Goal: Task Accomplishment & Management: Manage account settings

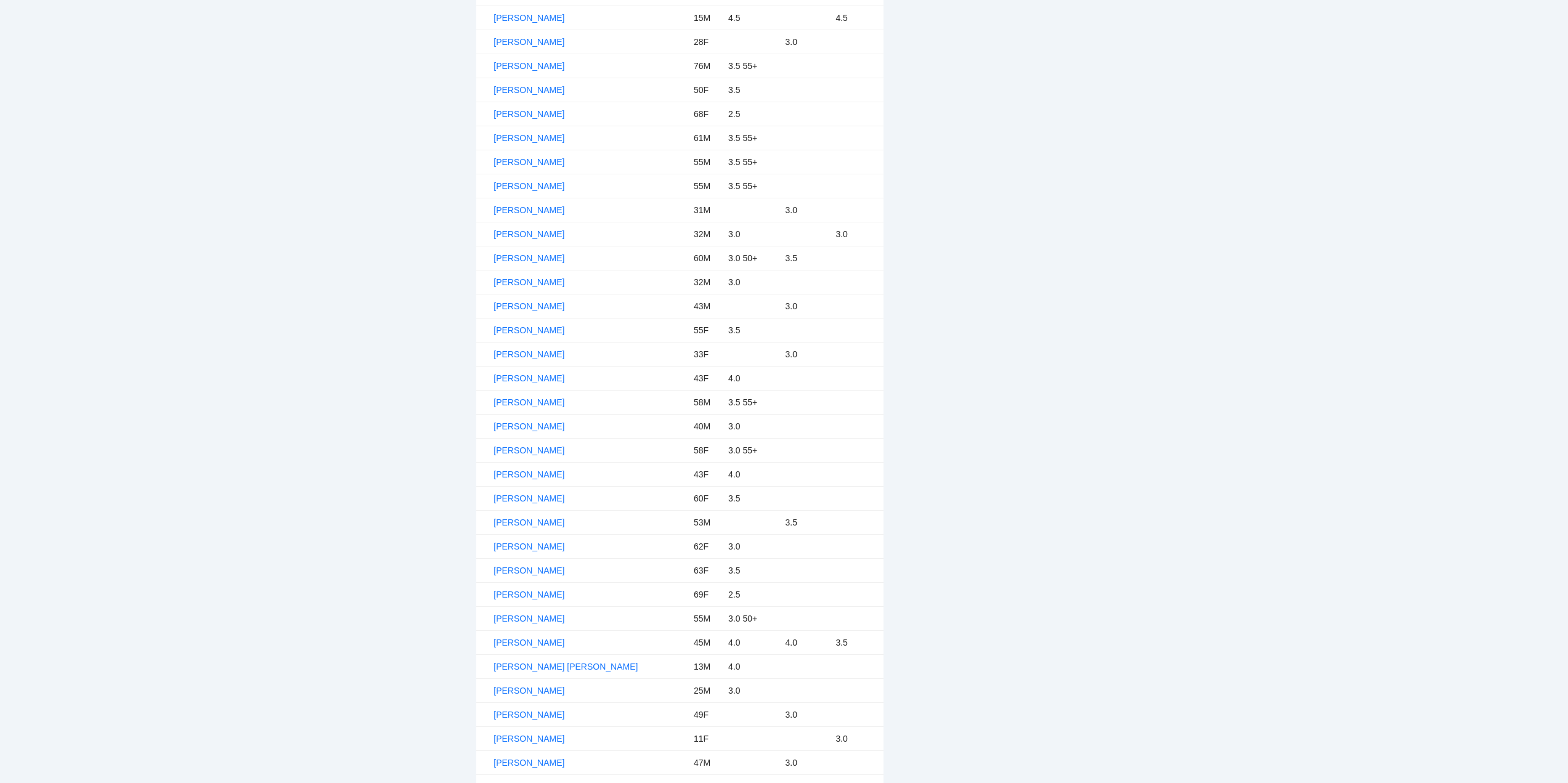
scroll to position [1417, 0]
click at [522, 492] on link "[PERSON_NAME]" at bounding box center [529, 493] width 71 height 10
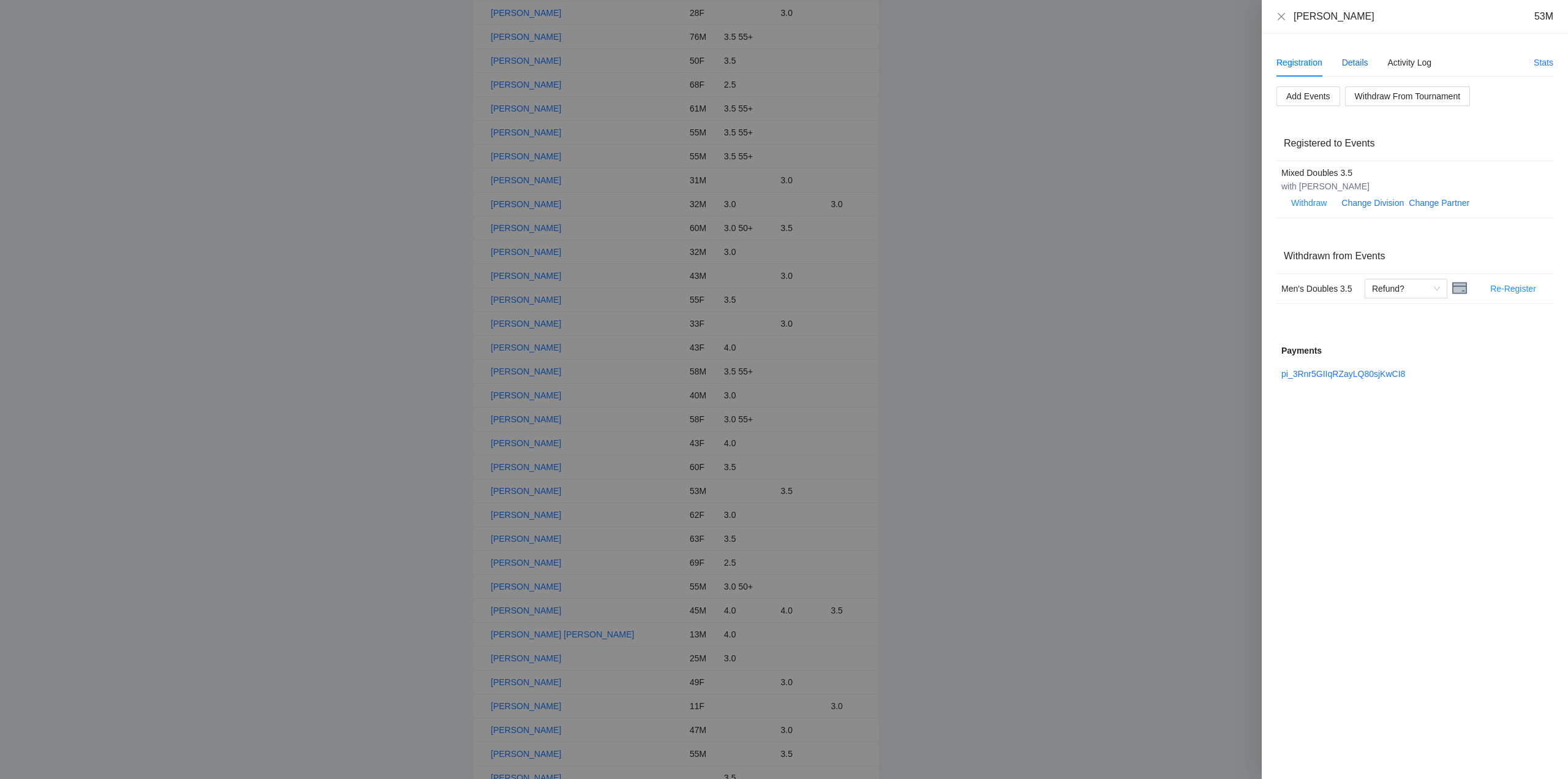
click at [1353, 60] on div "Details" at bounding box center [1355, 62] width 26 height 14
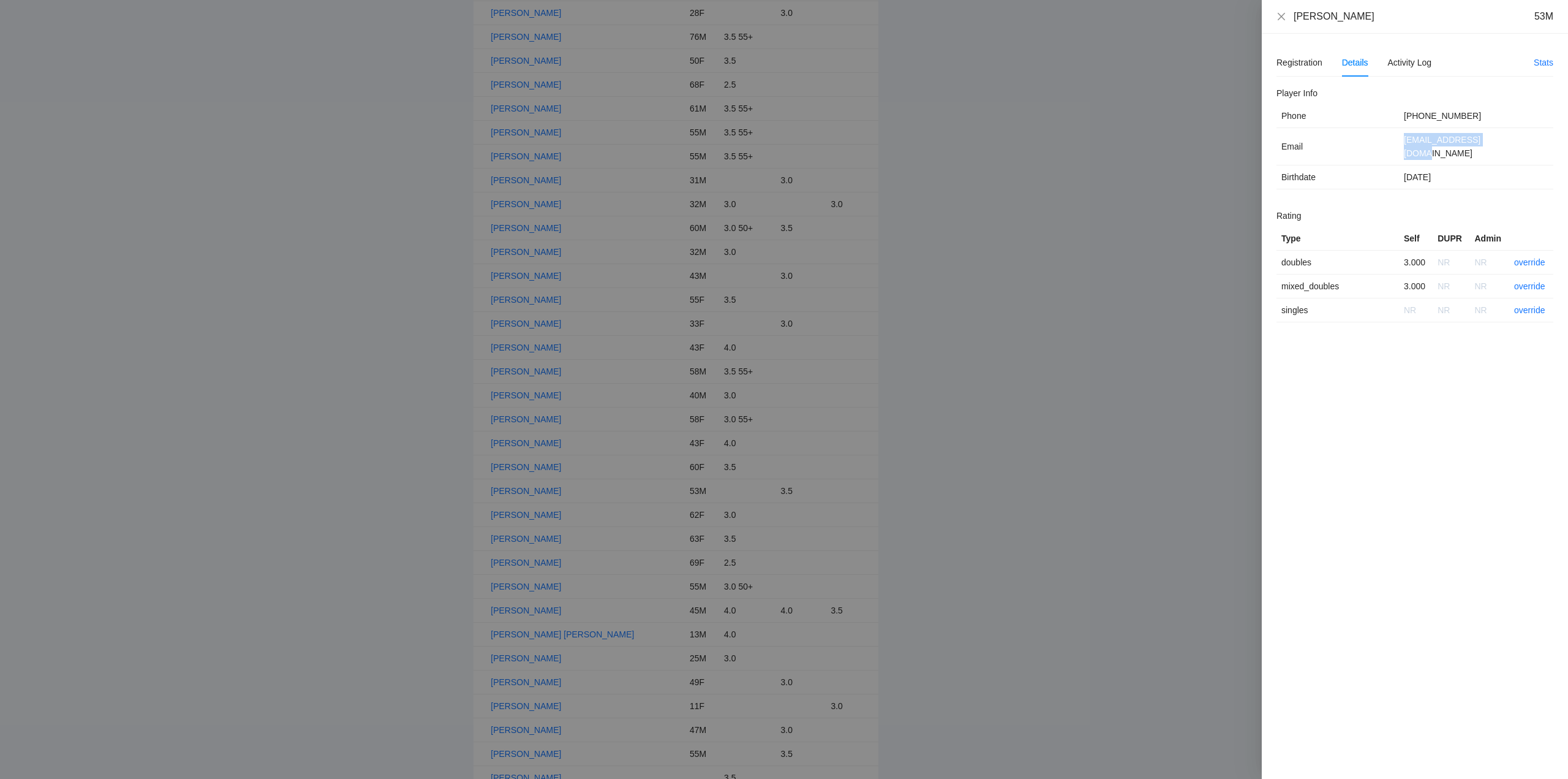
drag, startPoint x: 1511, startPoint y: 145, endPoint x: 1402, endPoint y: 151, distance: 109.2
click at [1402, 151] on td "[EMAIL_ADDRESS][DOMAIN_NAME]" at bounding box center [1476, 147] width 154 height 37
copy td "[EMAIL_ADDRESS][DOMAIN_NAME]"
click at [1283, 18] on icon "close" at bounding box center [1281, 15] width 7 height 7
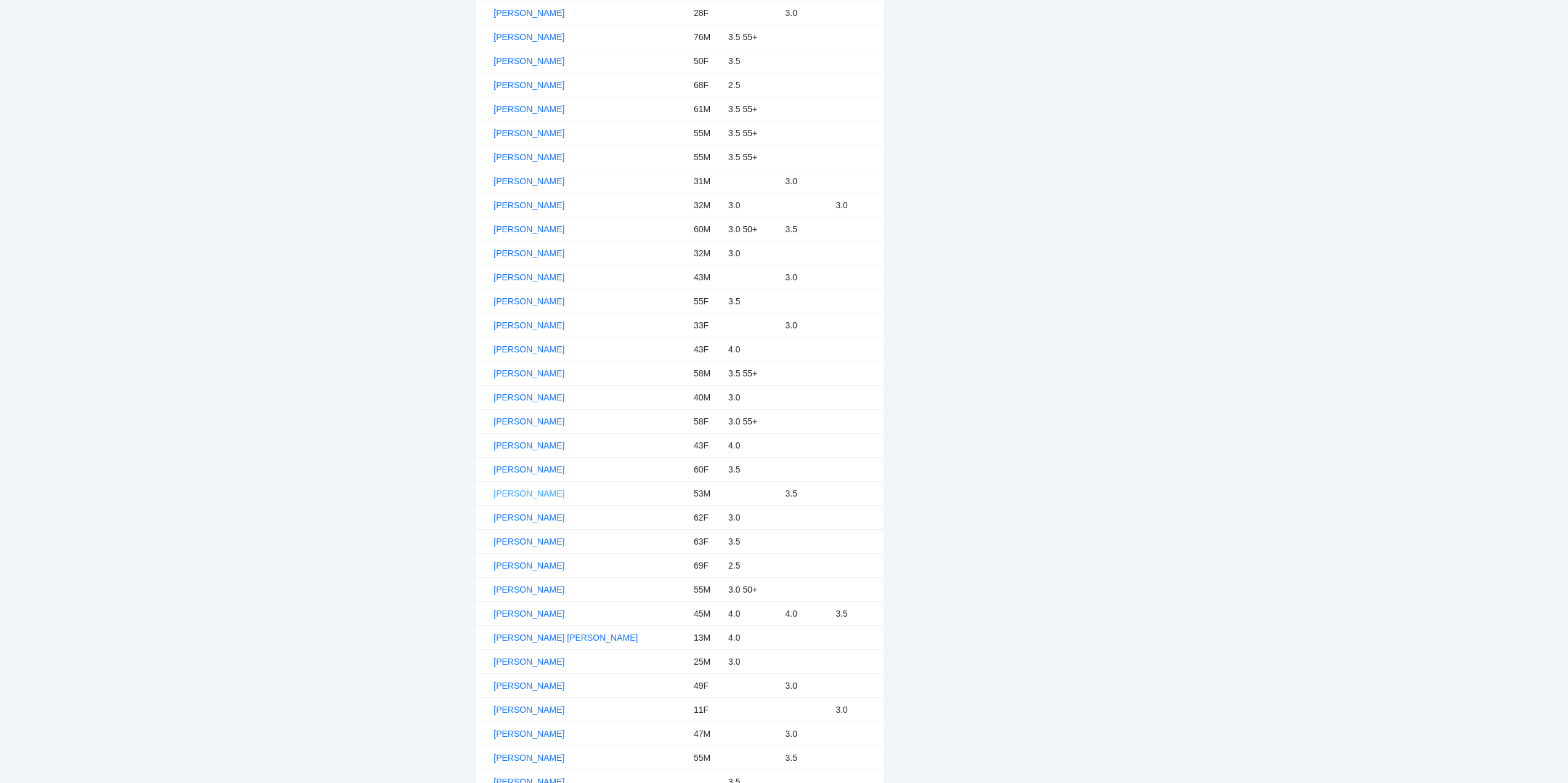
click at [530, 492] on link "[PERSON_NAME]" at bounding box center [529, 493] width 71 height 10
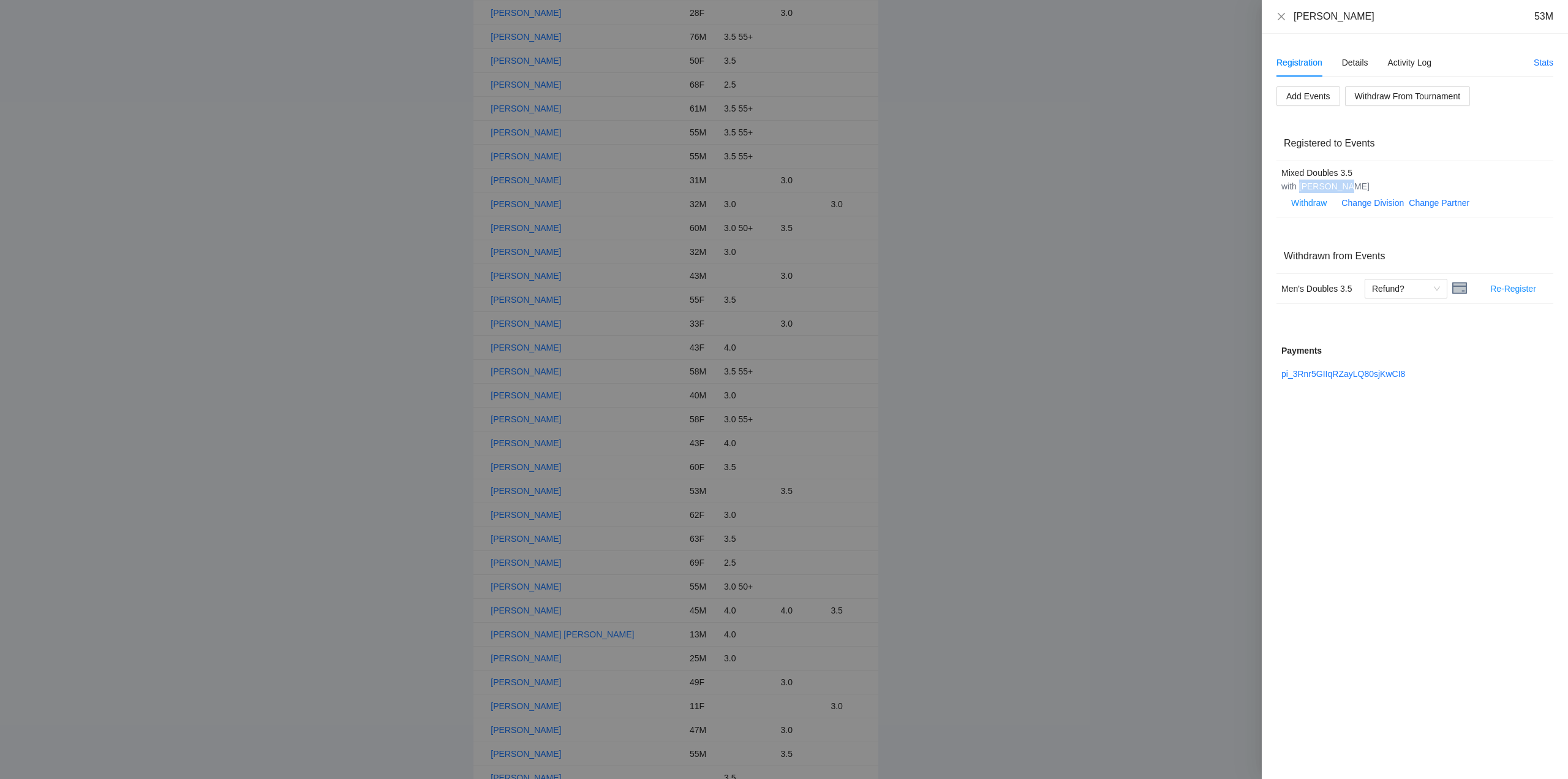
drag, startPoint x: 1349, startPoint y: 187, endPoint x: 1298, endPoint y: 190, distance: 51.1
click at [1298, 190] on div "with [PERSON_NAME]" at bounding box center [1409, 186] width 254 height 14
copy div "[PERSON_NAME]"
click at [1283, 17] on icon "close" at bounding box center [1281, 16] width 10 height 10
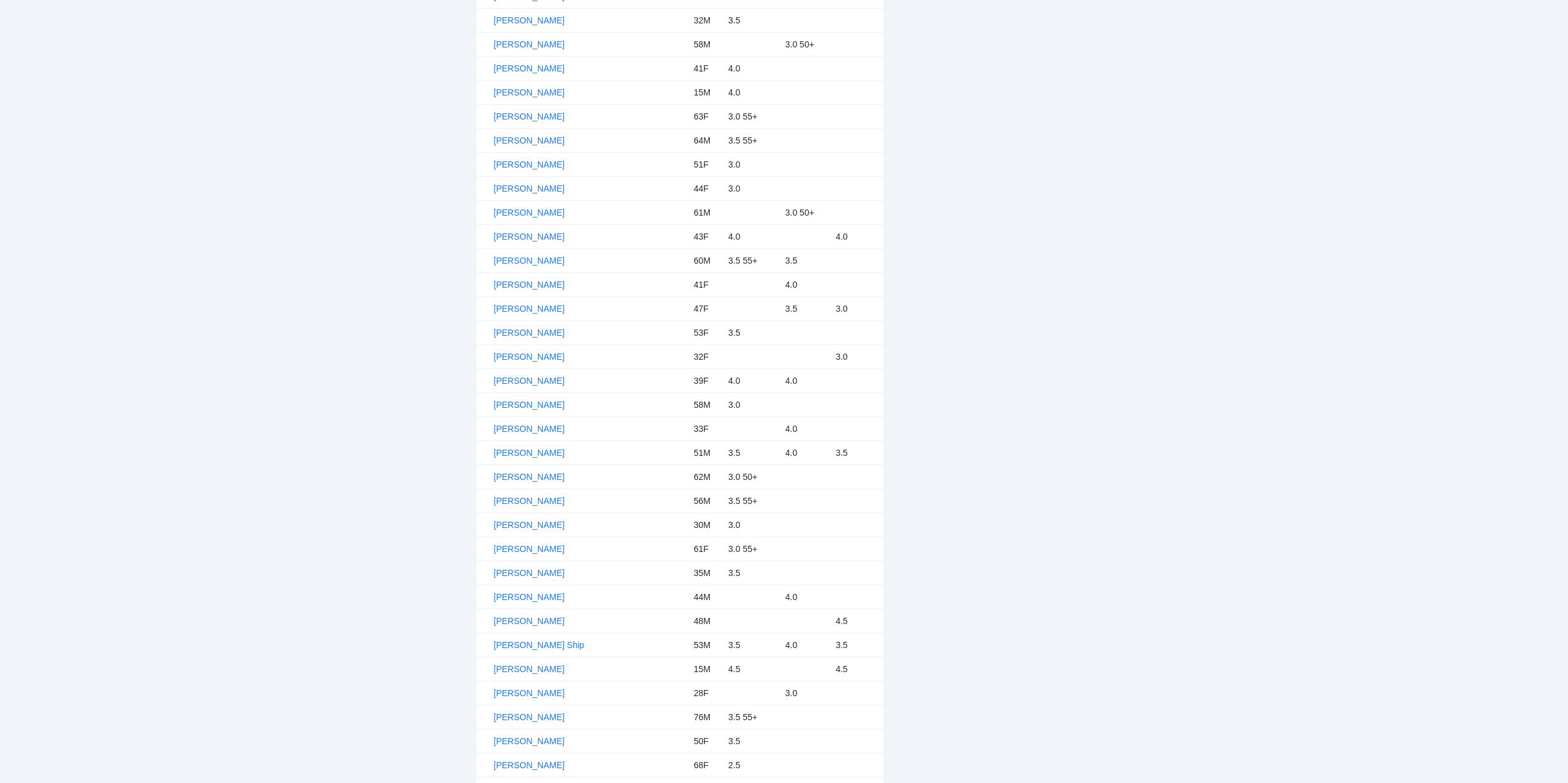
scroll to position [740, 0]
click at [527, 303] on link "[PERSON_NAME]" at bounding box center [529, 306] width 71 height 10
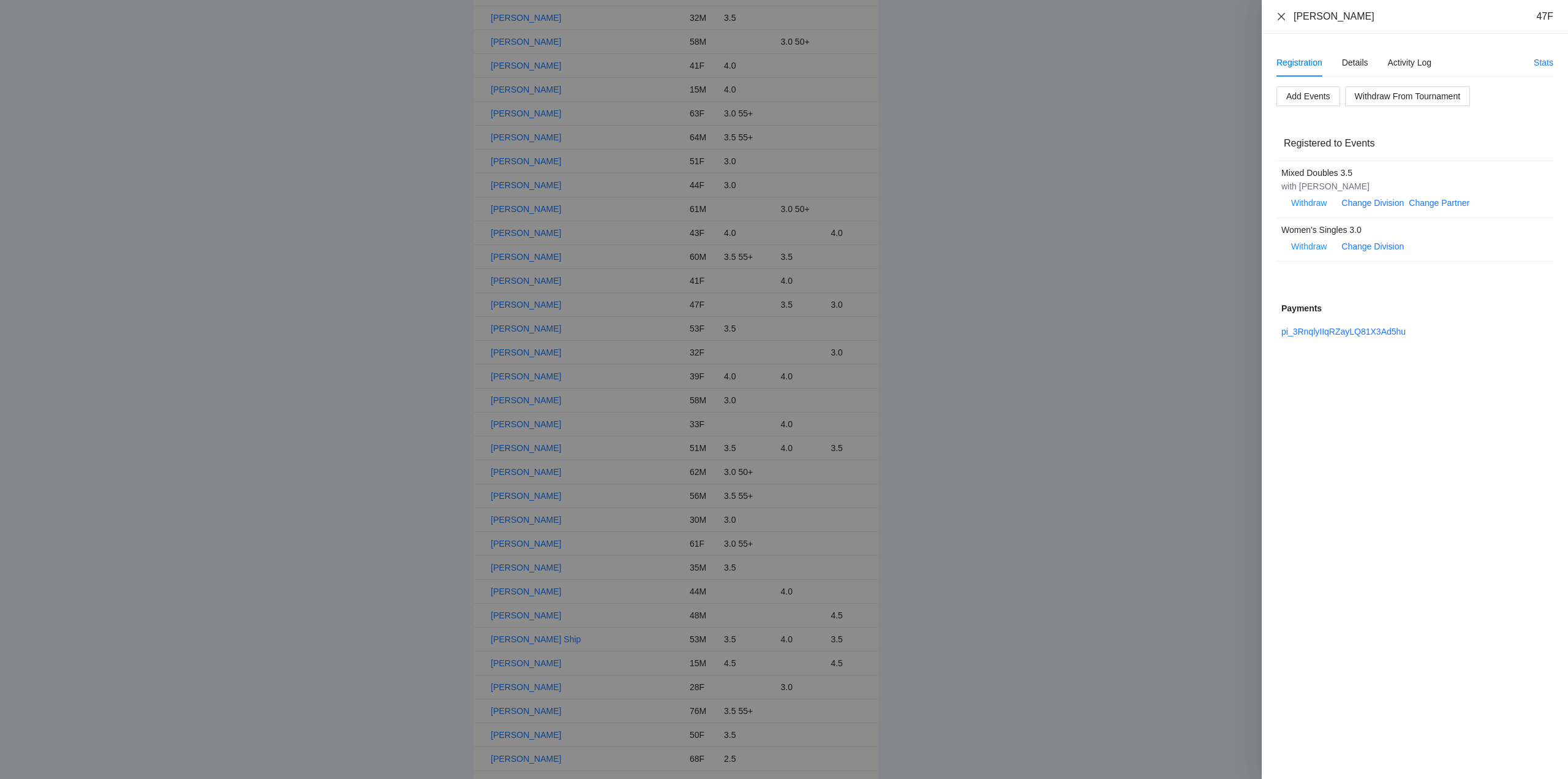
click at [1282, 16] on icon "close" at bounding box center [1281, 15] width 7 height 7
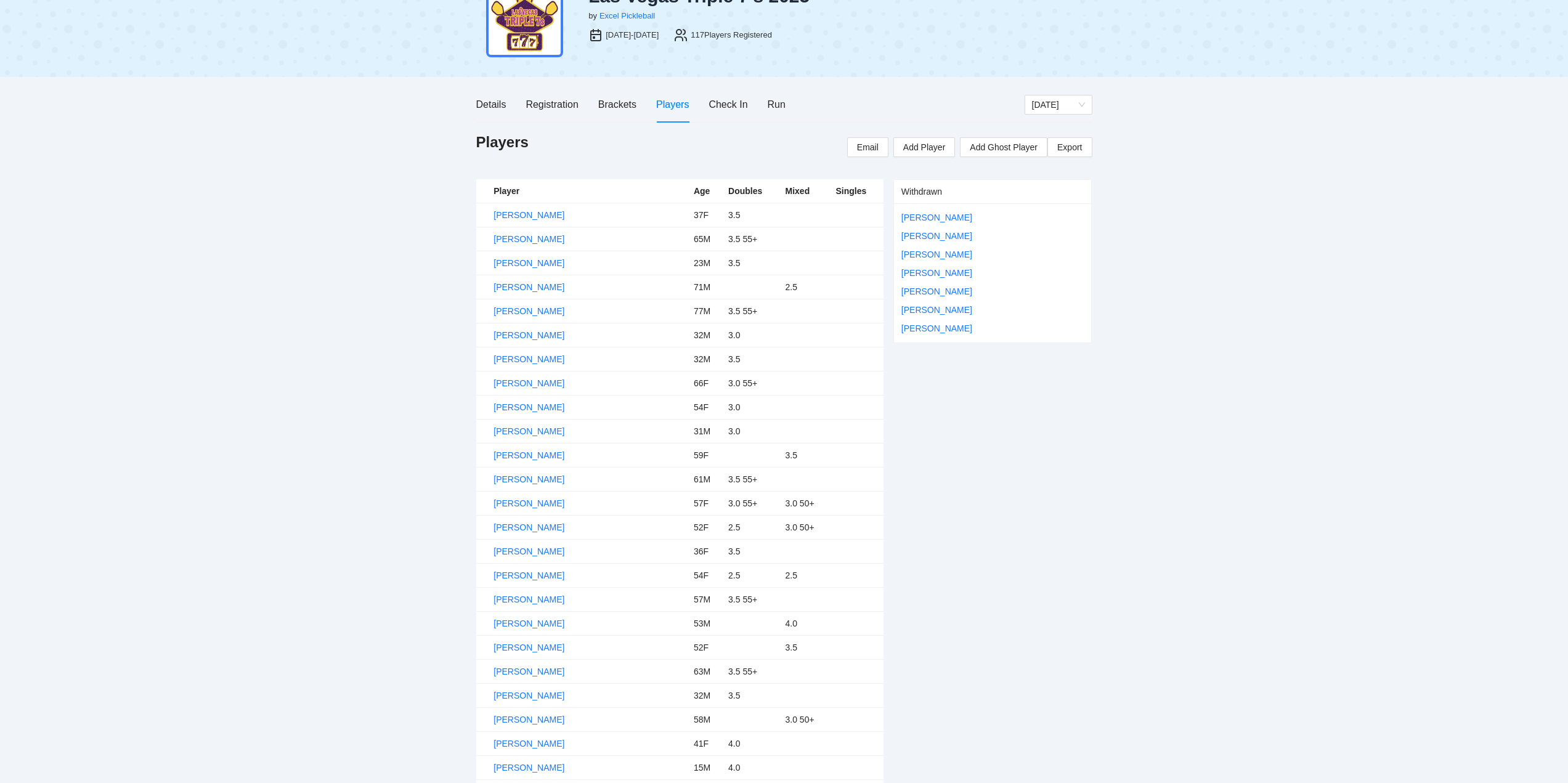
scroll to position [0, 0]
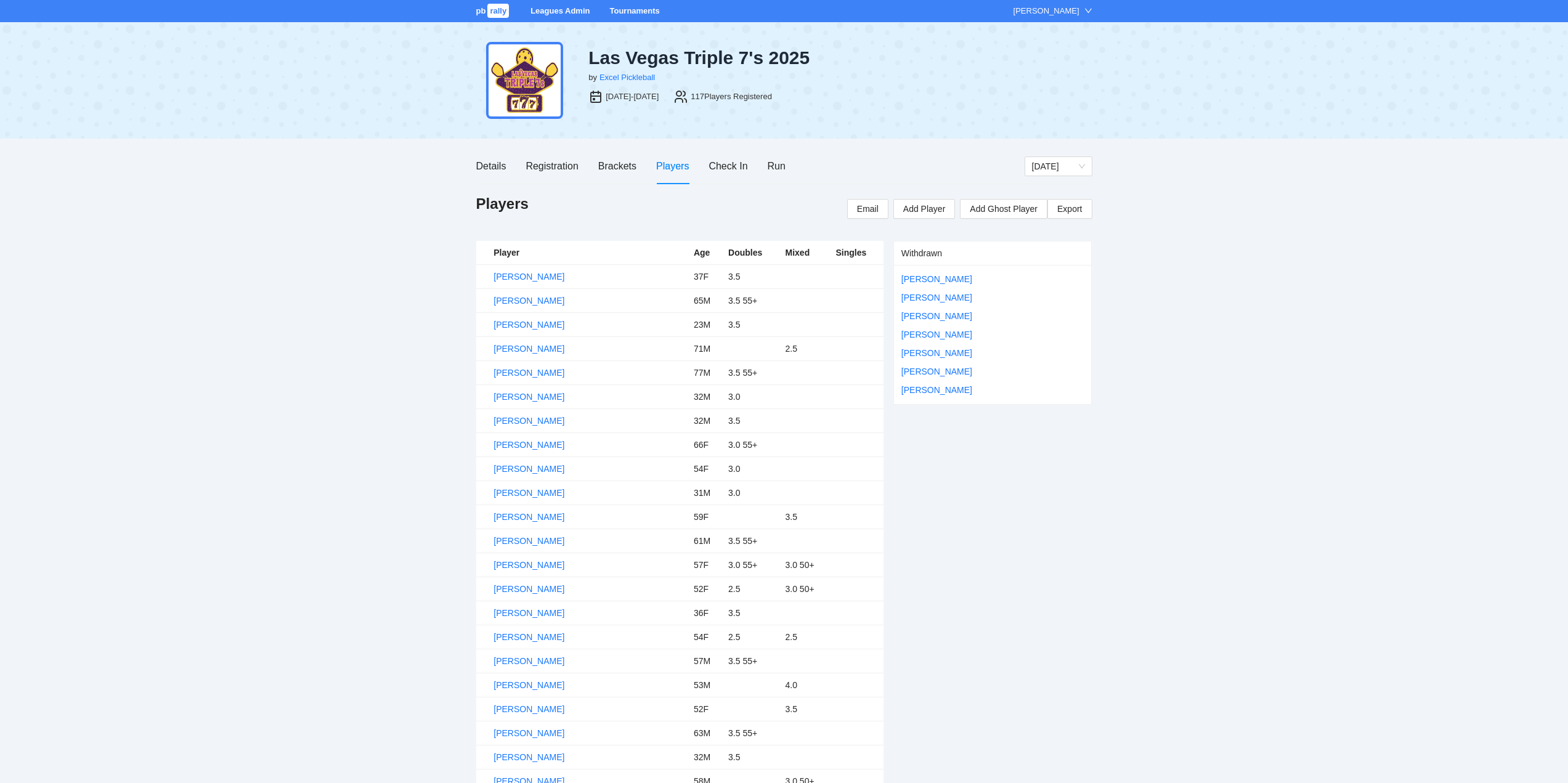
click at [631, 11] on link "Tournaments" at bounding box center [634, 10] width 50 height 9
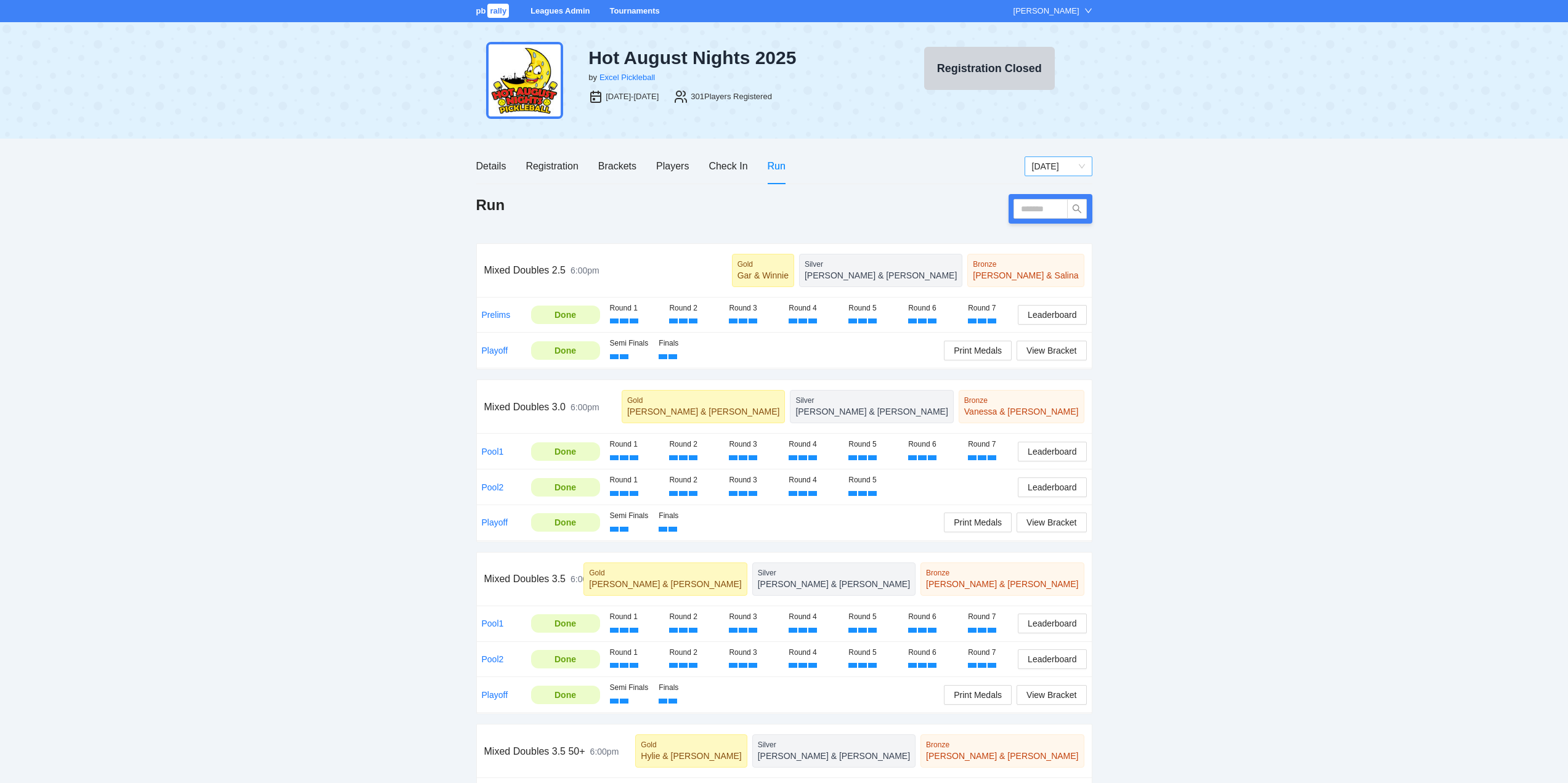
click at [1052, 163] on span "Sunday" at bounding box center [1059, 166] width 53 height 18
click at [1040, 208] on div "[DATE]" at bounding box center [1058, 210] width 53 height 14
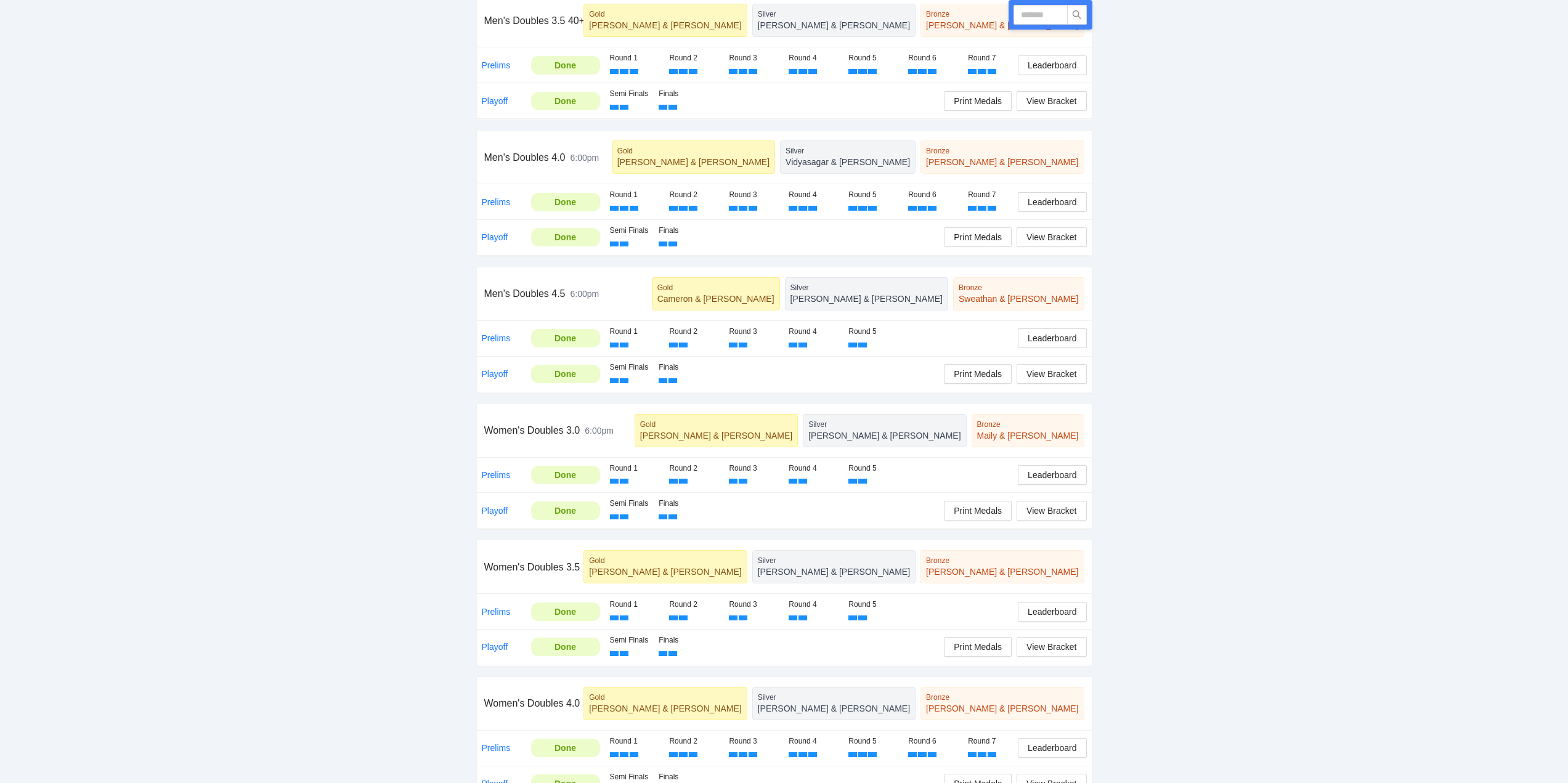
scroll to position [725, 0]
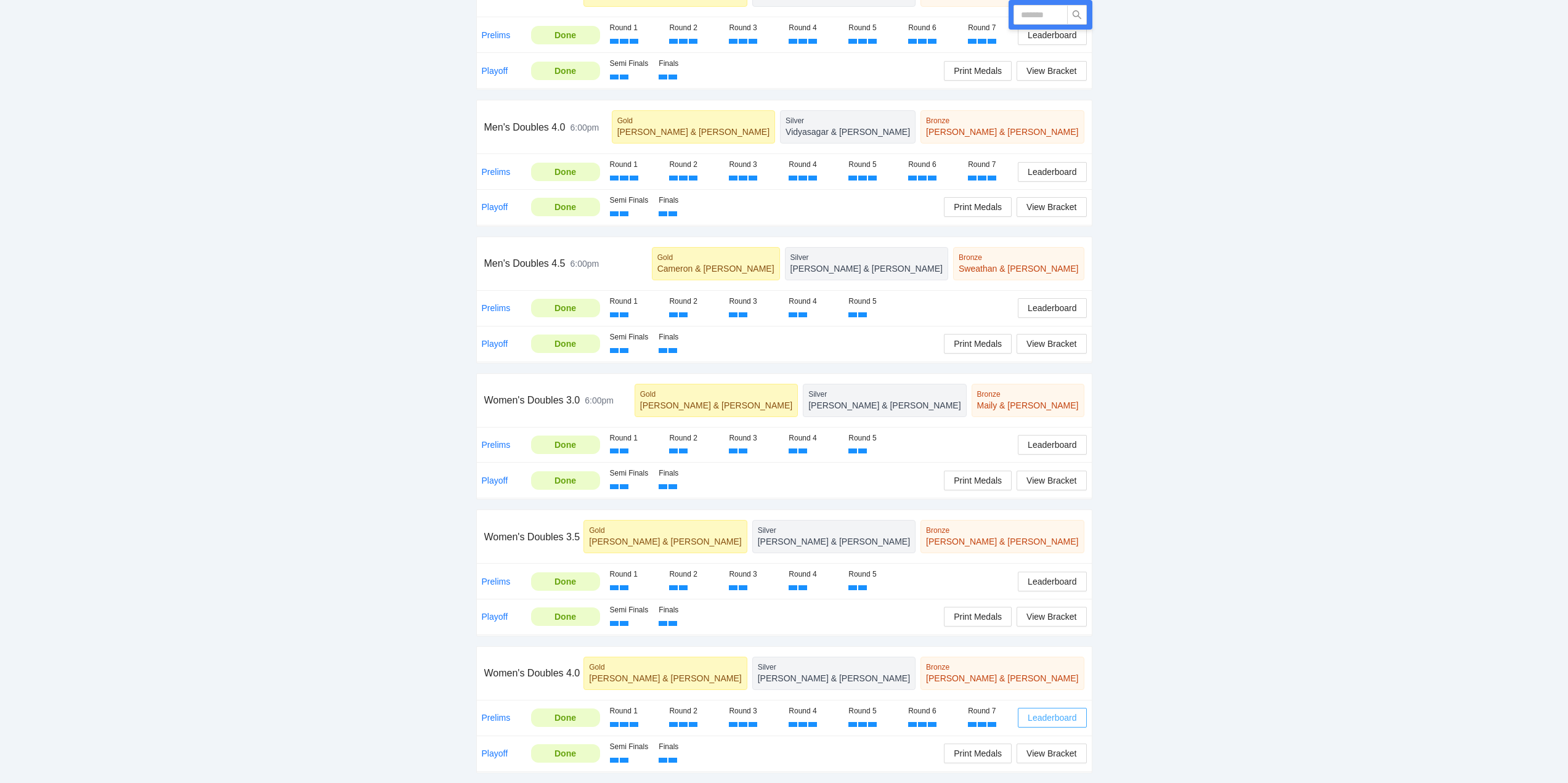
click at [1048, 716] on span "Leaderboard" at bounding box center [1052, 717] width 49 height 14
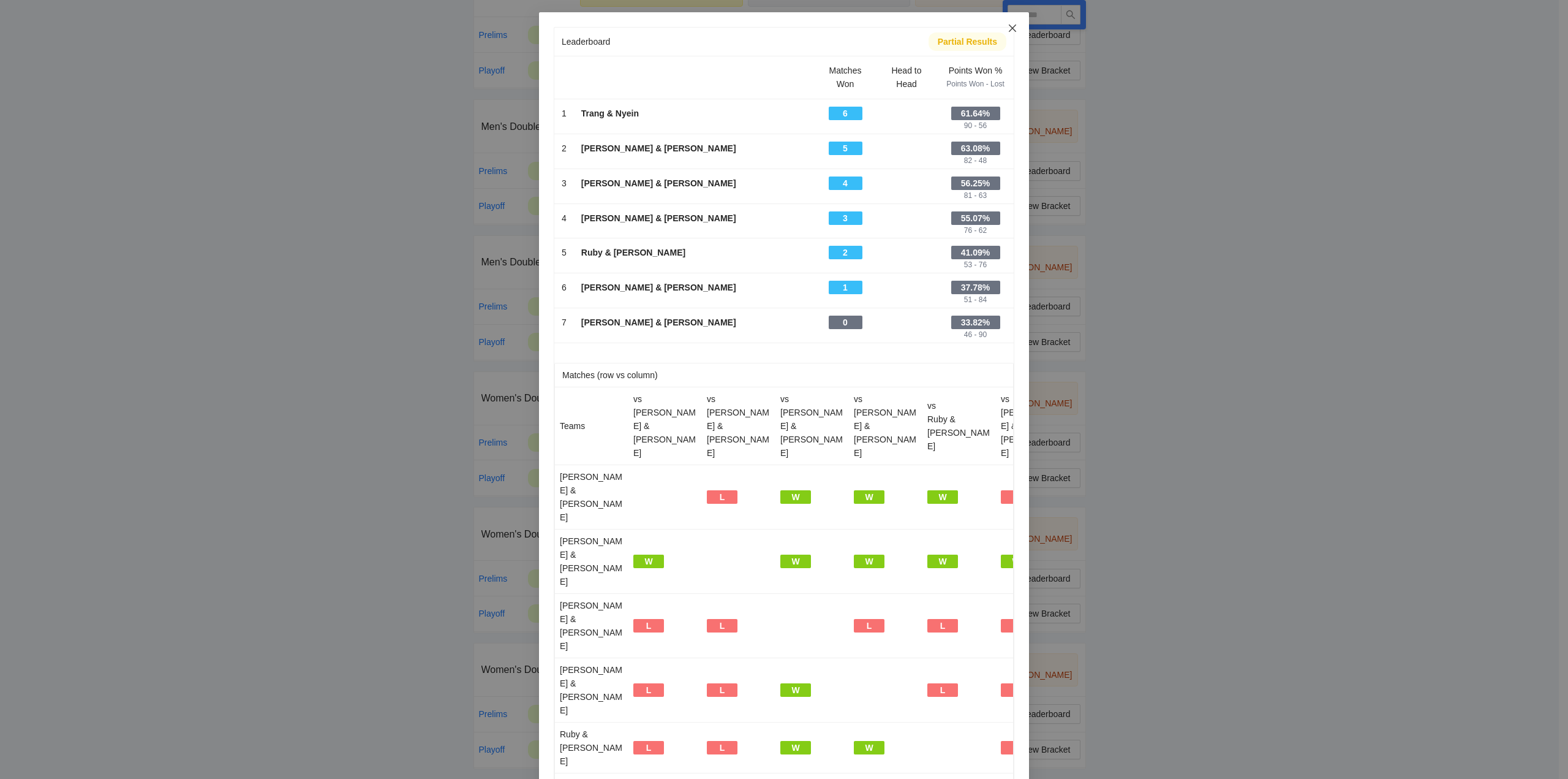
click at [1009, 27] on icon "close" at bounding box center [1012, 28] width 7 height 7
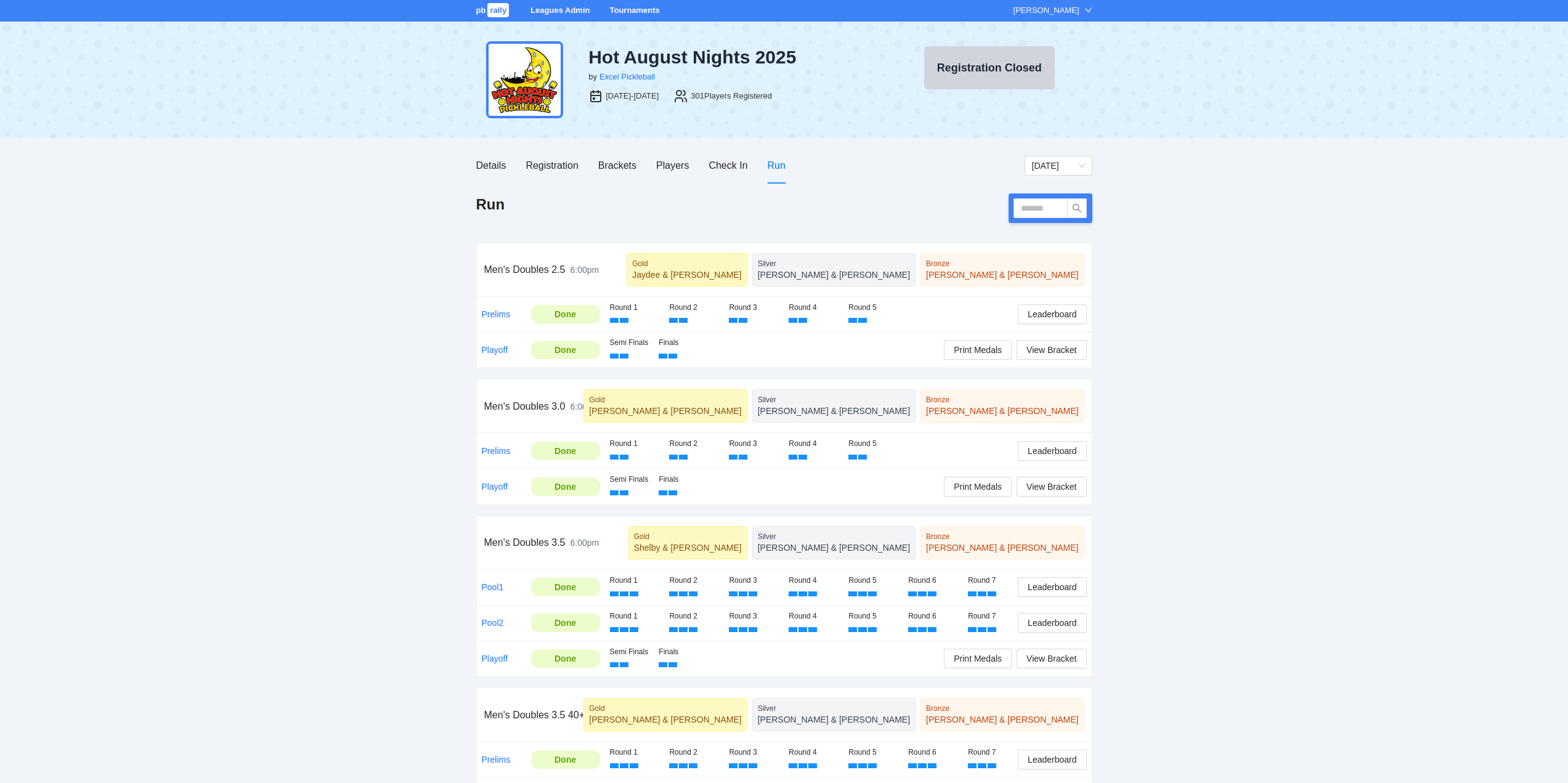
scroll to position [0, 0]
click at [632, 9] on link "Tournaments" at bounding box center [634, 10] width 50 height 9
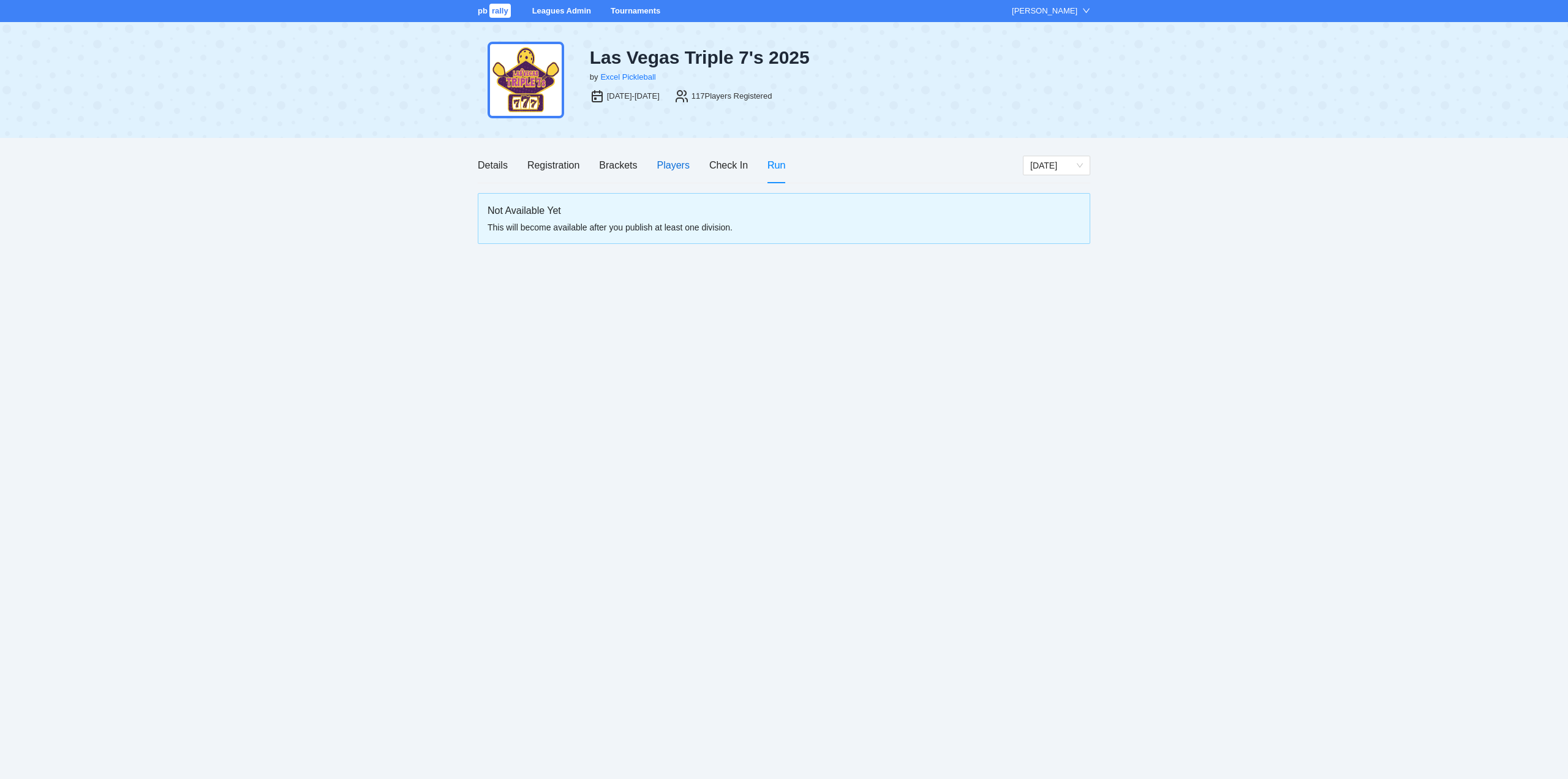
click at [668, 165] on div "Players" at bounding box center [673, 165] width 32 height 15
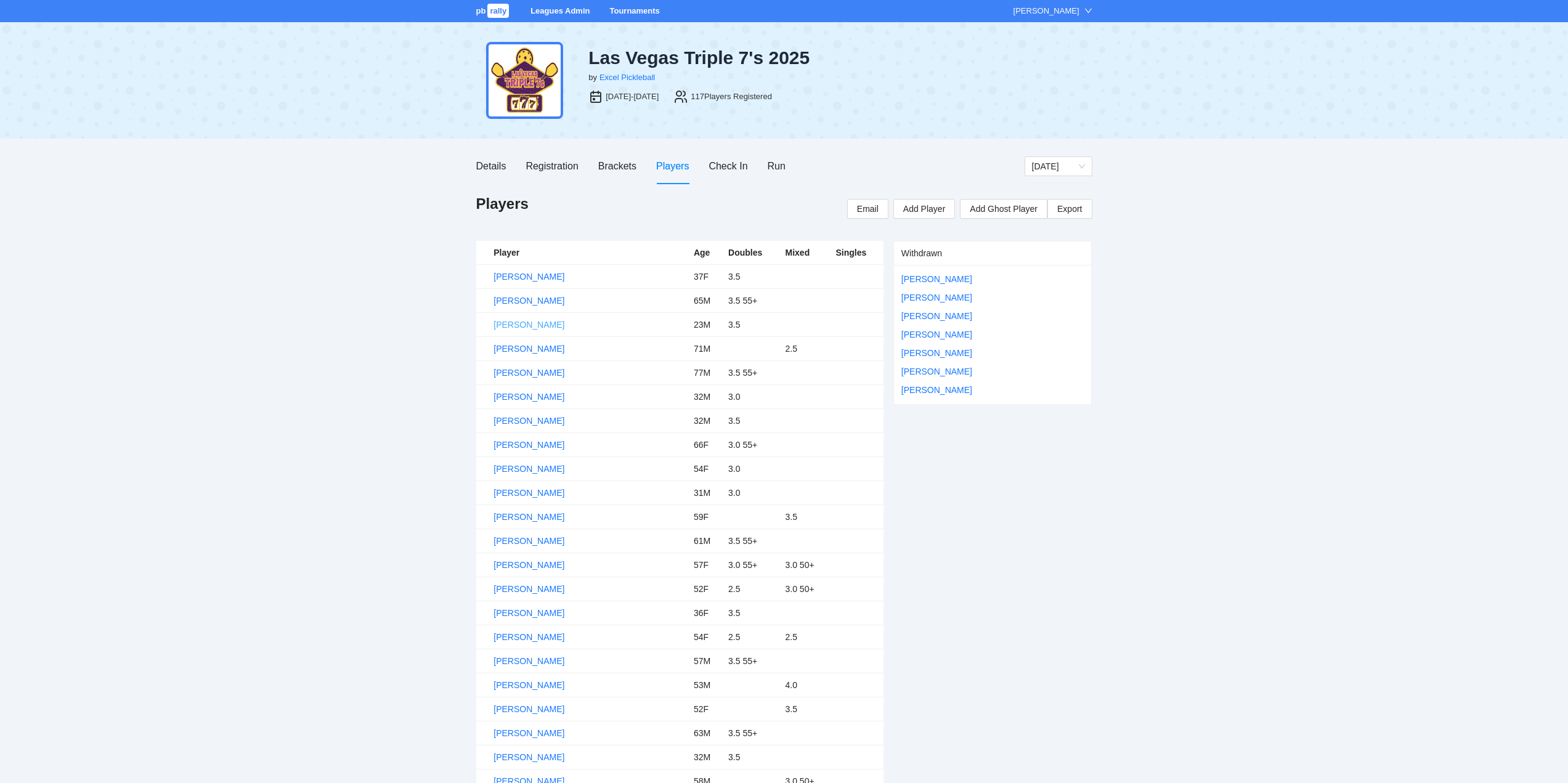
click at [542, 323] on link "[PERSON_NAME]" at bounding box center [529, 324] width 71 height 10
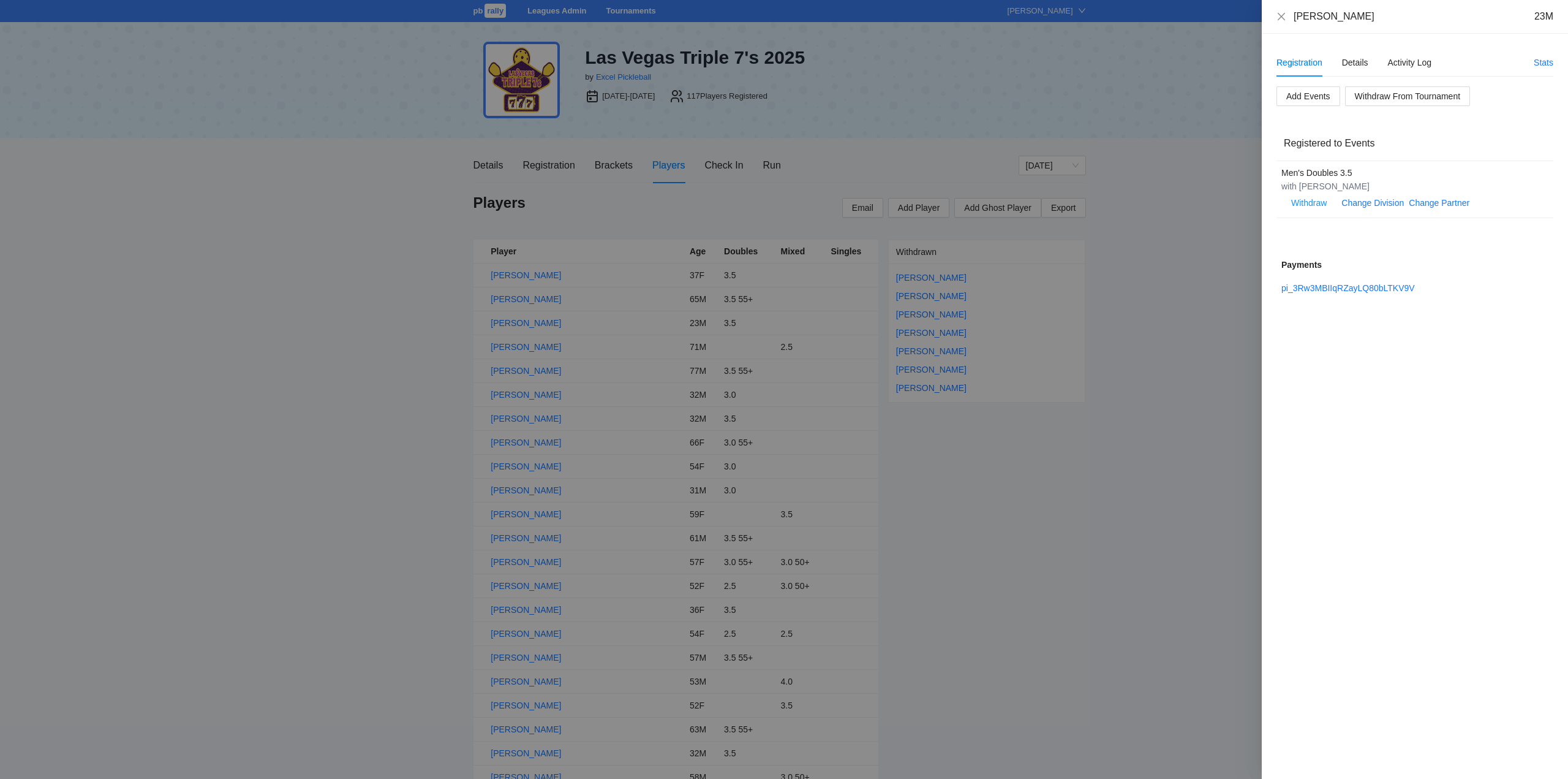
drag, startPoint x: 1369, startPoint y: 187, endPoint x: 1302, endPoint y: 188, distance: 67.0
click at [1302, 188] on div "with Steven Wharry III" at bounding box center [1409, 186] width 254 height 14
copy div "[PERSON_NAME]"
click at [1339, 18] on div "[PERSON_NAME]" at bounding box center [1334, 16] width 81 height 14
drag, startPoint x: 1391, startPoint y: 14, endPoint x: 1282, endPoint y: 18, distance: 109.1
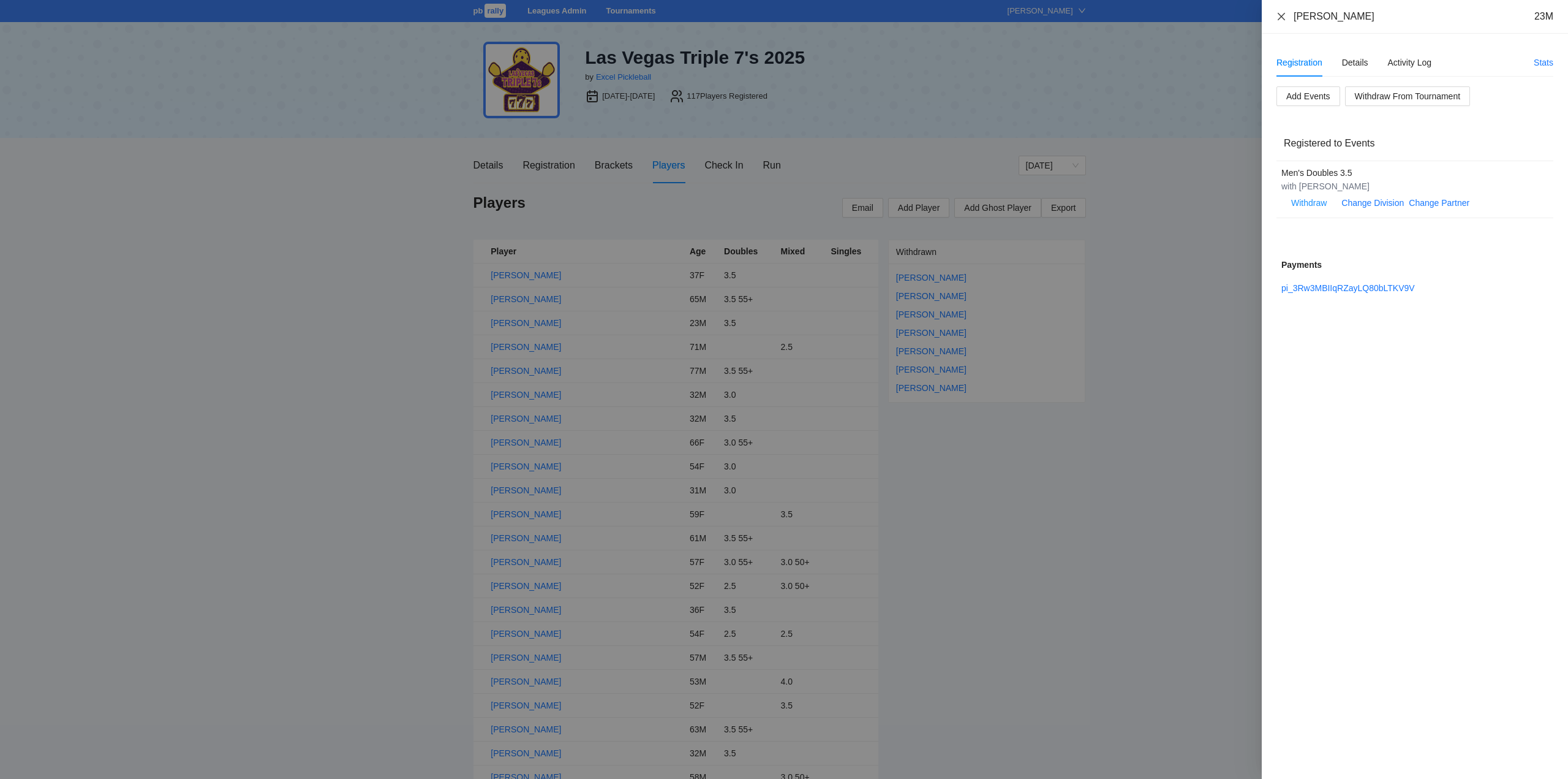
click at [1282, 18] on div "Alejandro Villalobos 23M" at bounding box center [1414, 16] width 277 height 14
copy div "[PERSON_NAME]"
click at [1351, 62] on div "Details" at bounding box center [1355, 62] width 26 height 14
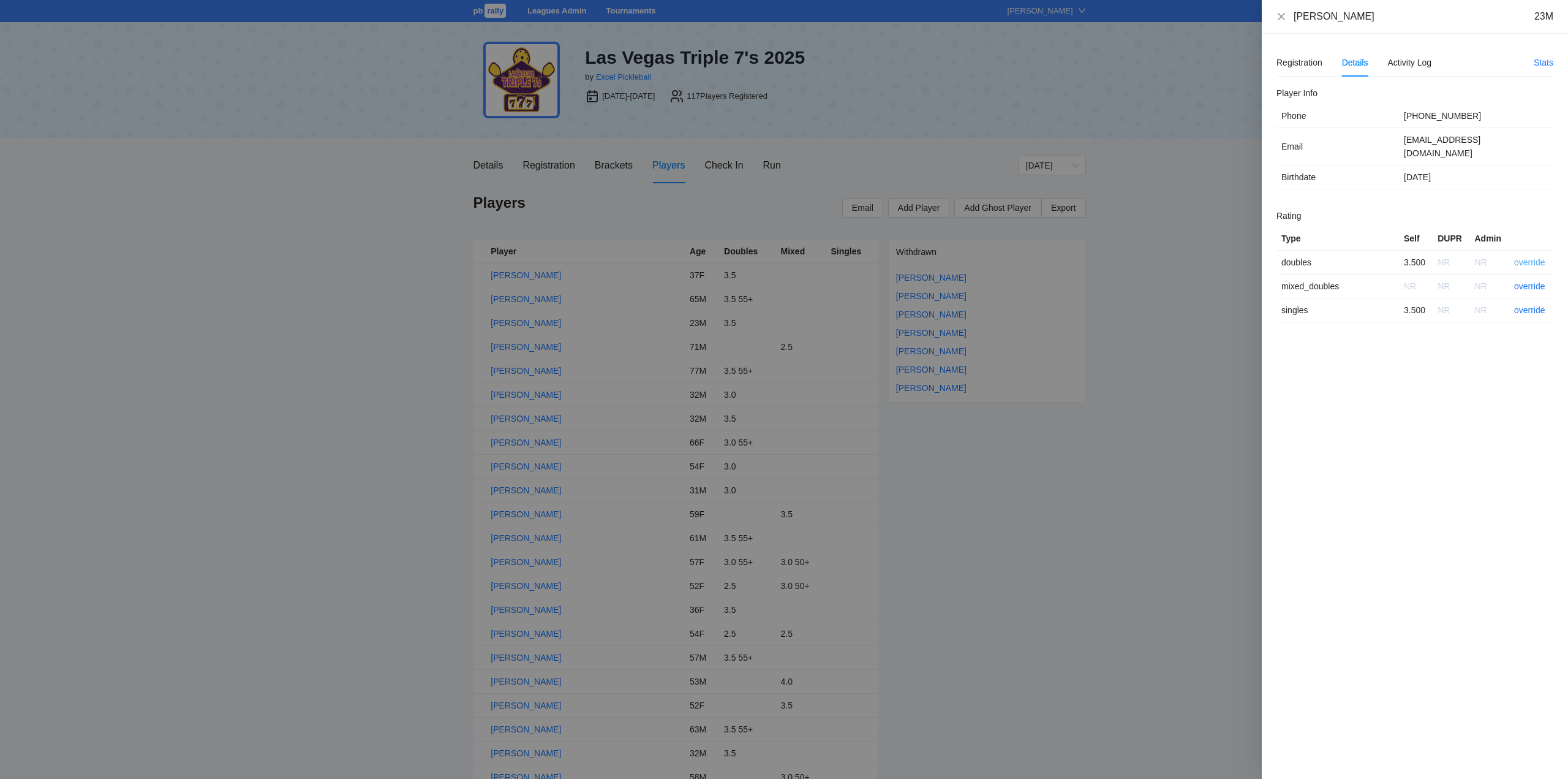
click at [1529, 258] on link "override" at bounding box center [1530, 262] width 31 height 10
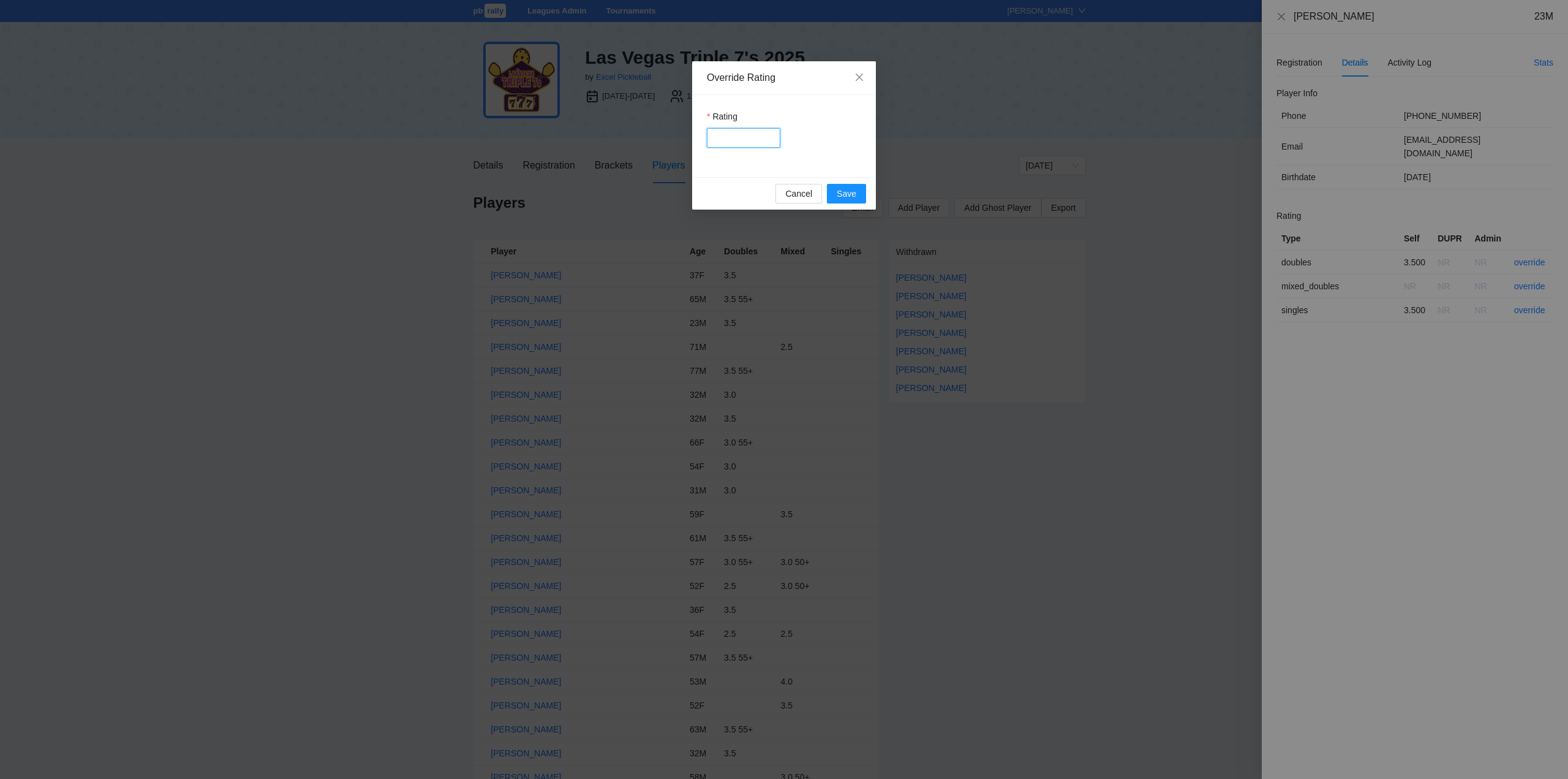
drag, startPoint x: 717, startPoint y: 136, endPoint x: 724, endPoint y: 139, distance: 7.6
click at [717, 136] on input "Rating" at bounding box center [744, 137] width 74 height 19
type input "***"
click at [855, 194] on span "Save" at bounding box center [846, 194] width 19 height 14
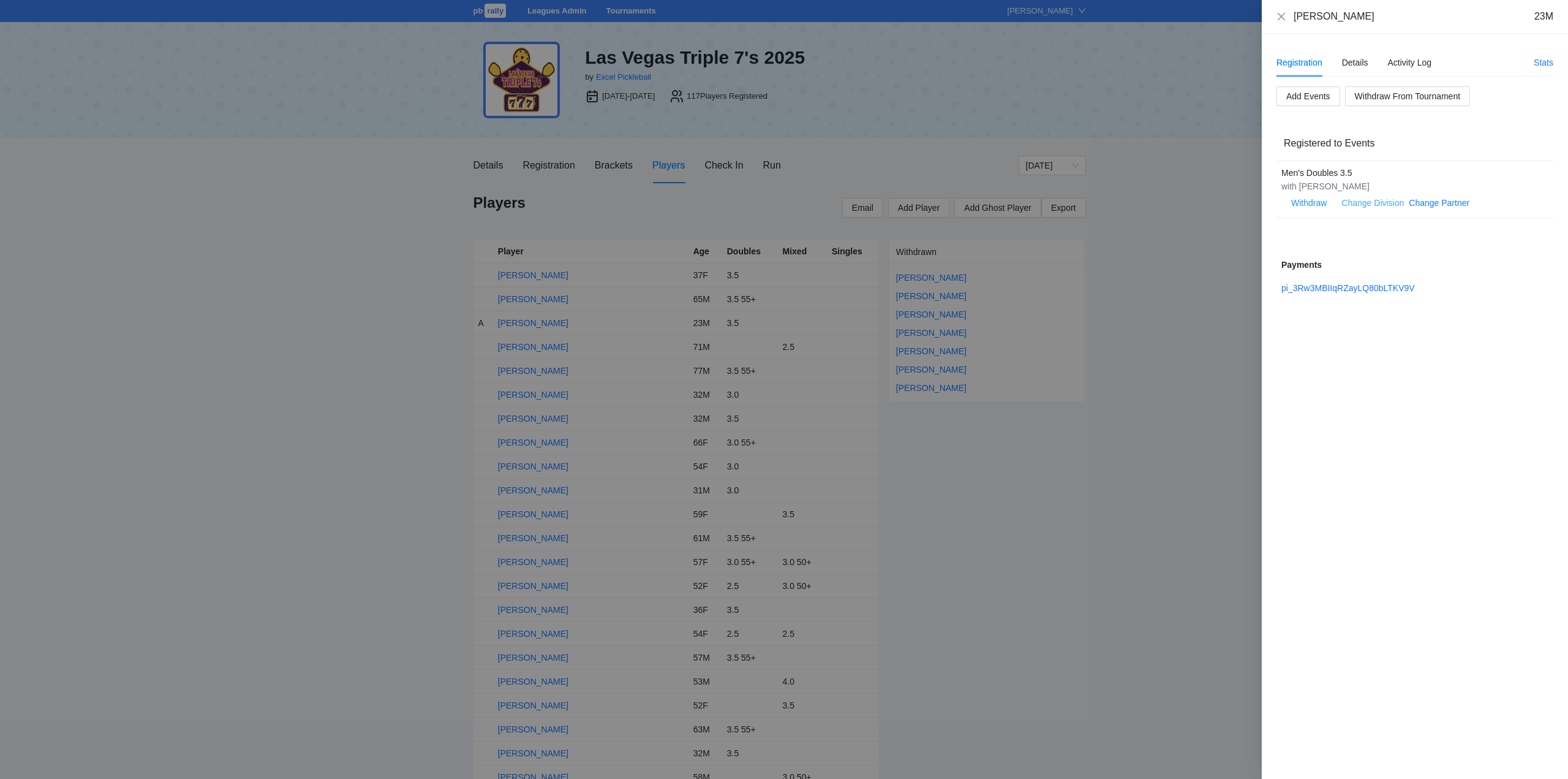
click at [1384, 201] on link "Change Division" at bounding box center [1373, 203] width 63 height 10
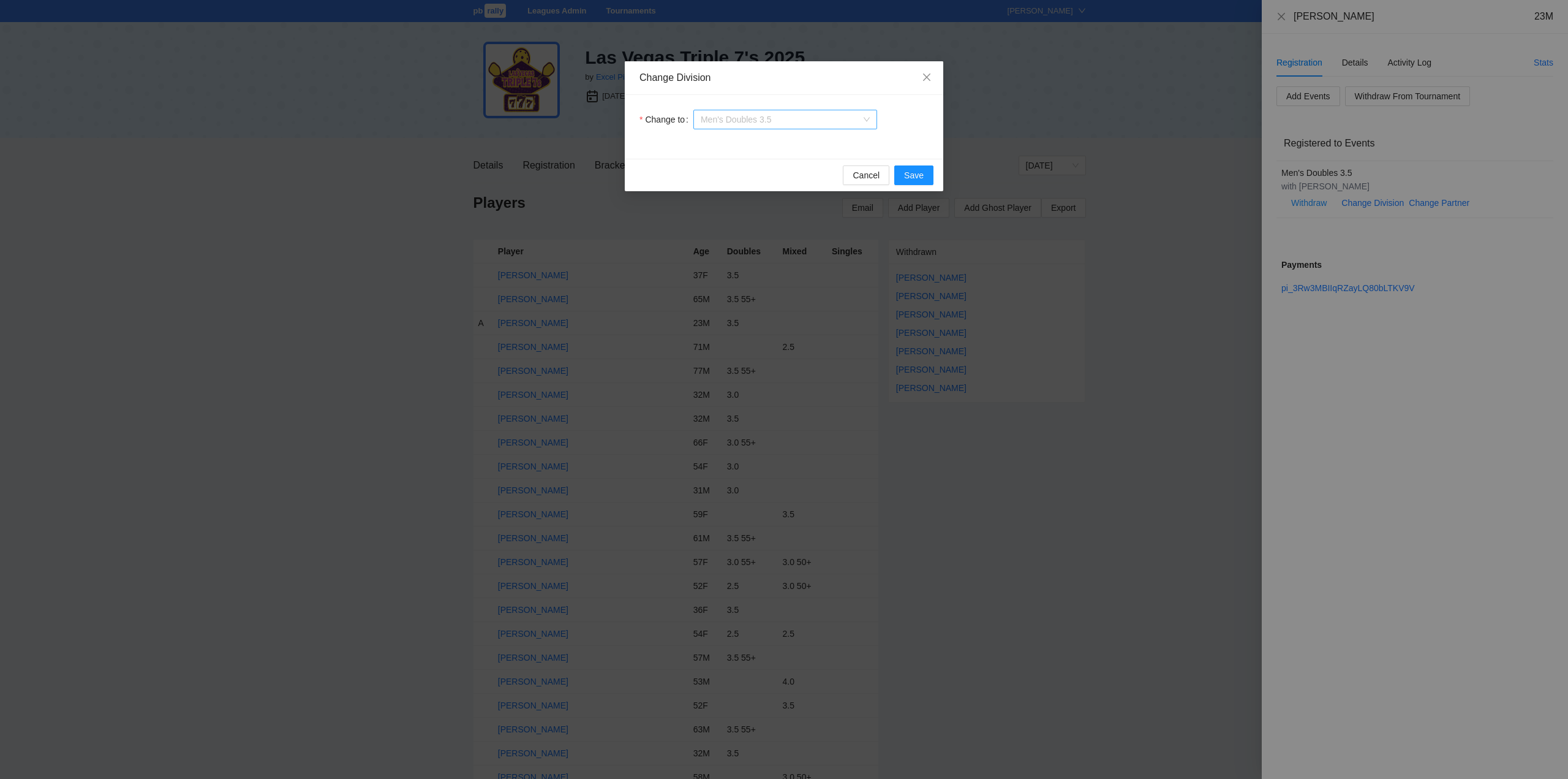
click at [793, 122] on span "Men's Doubles 3.5" at bounding box center [785, 119] width 169 height 18
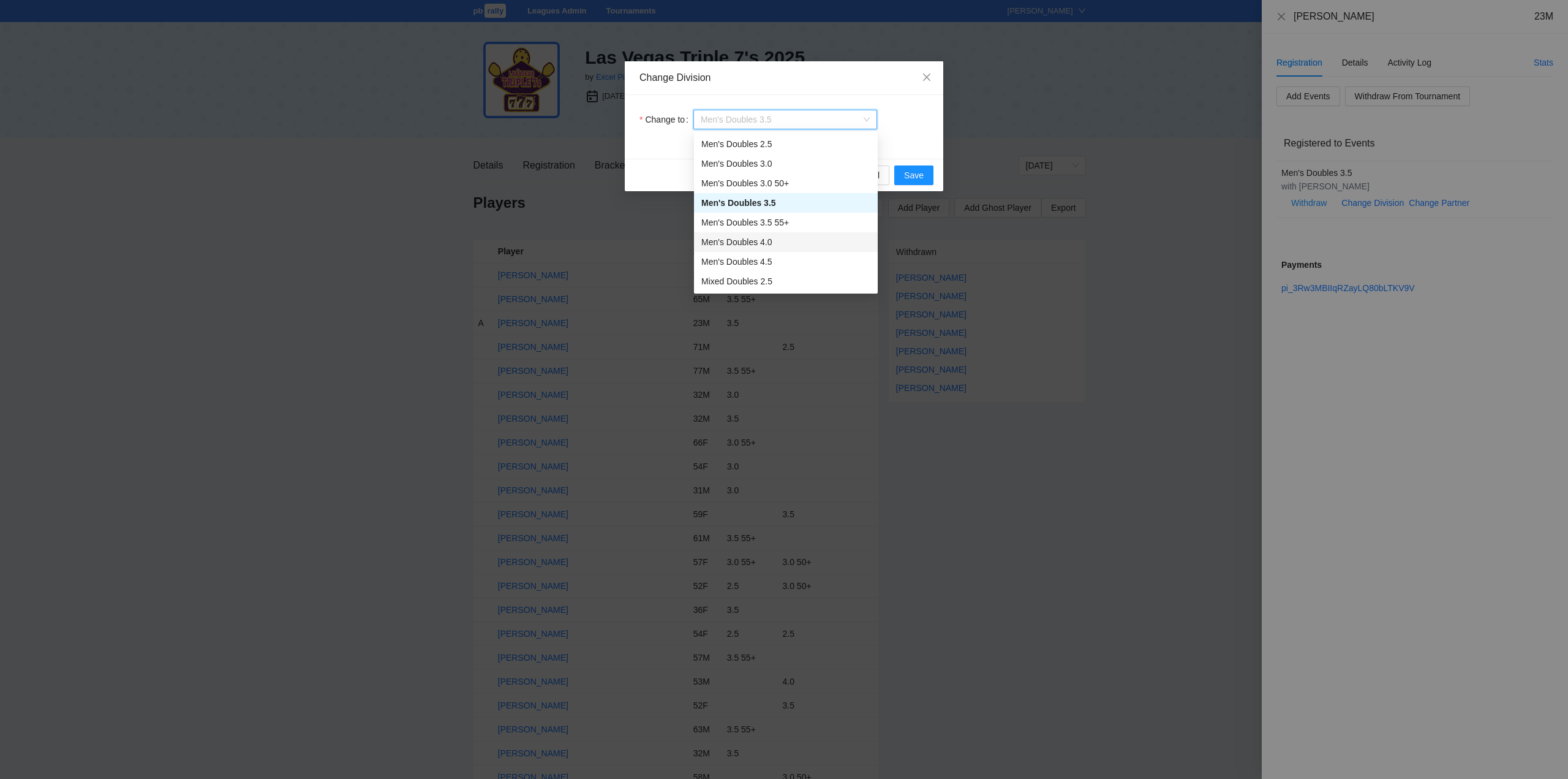
click at [740, 239] on div "Men's Doubles 4.0" at bounding box center [786, 242] width 169 height 14
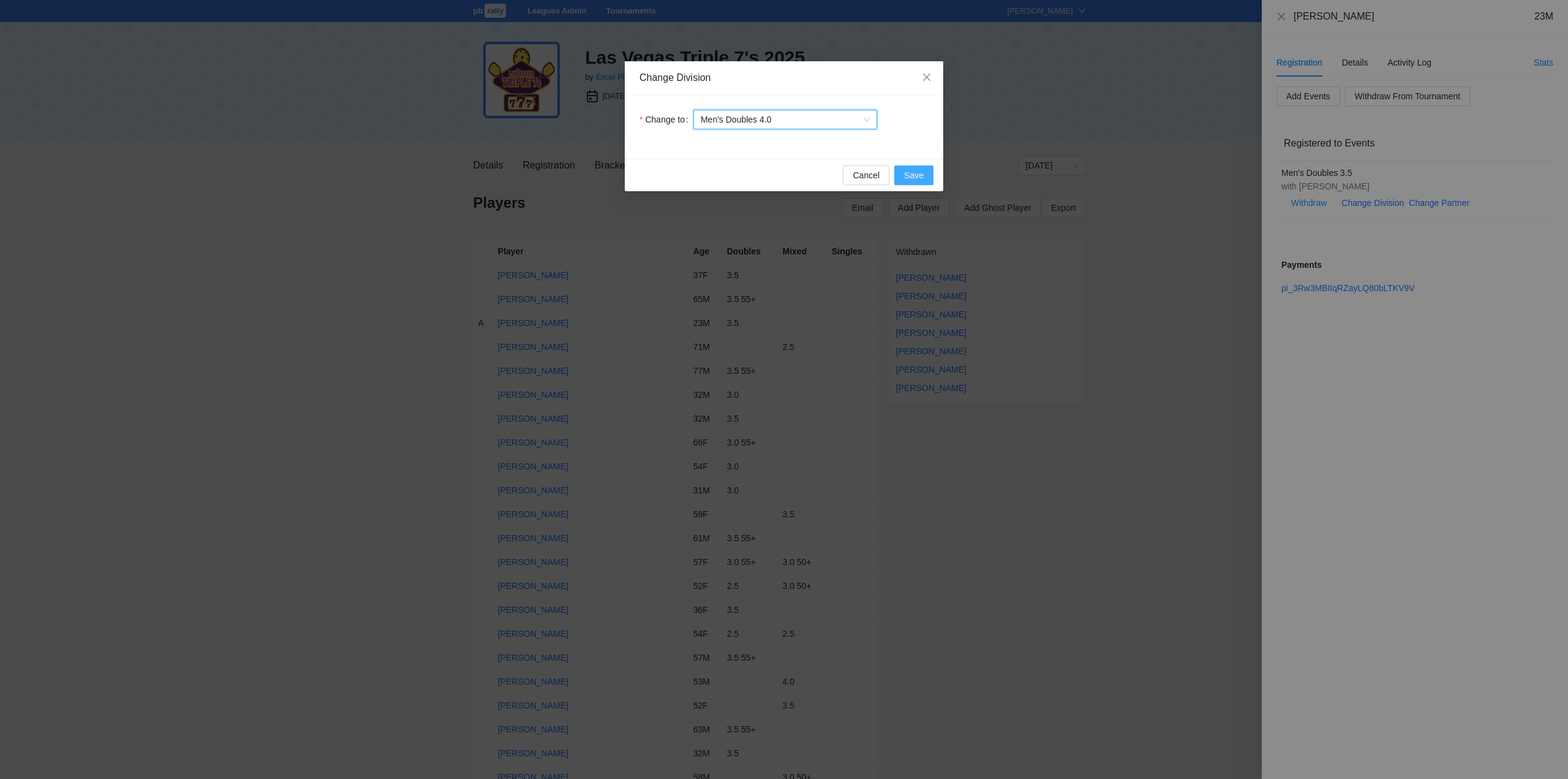
click at [907, 174] on span "Save" at bounding box center [914, 175] width 19 height 14
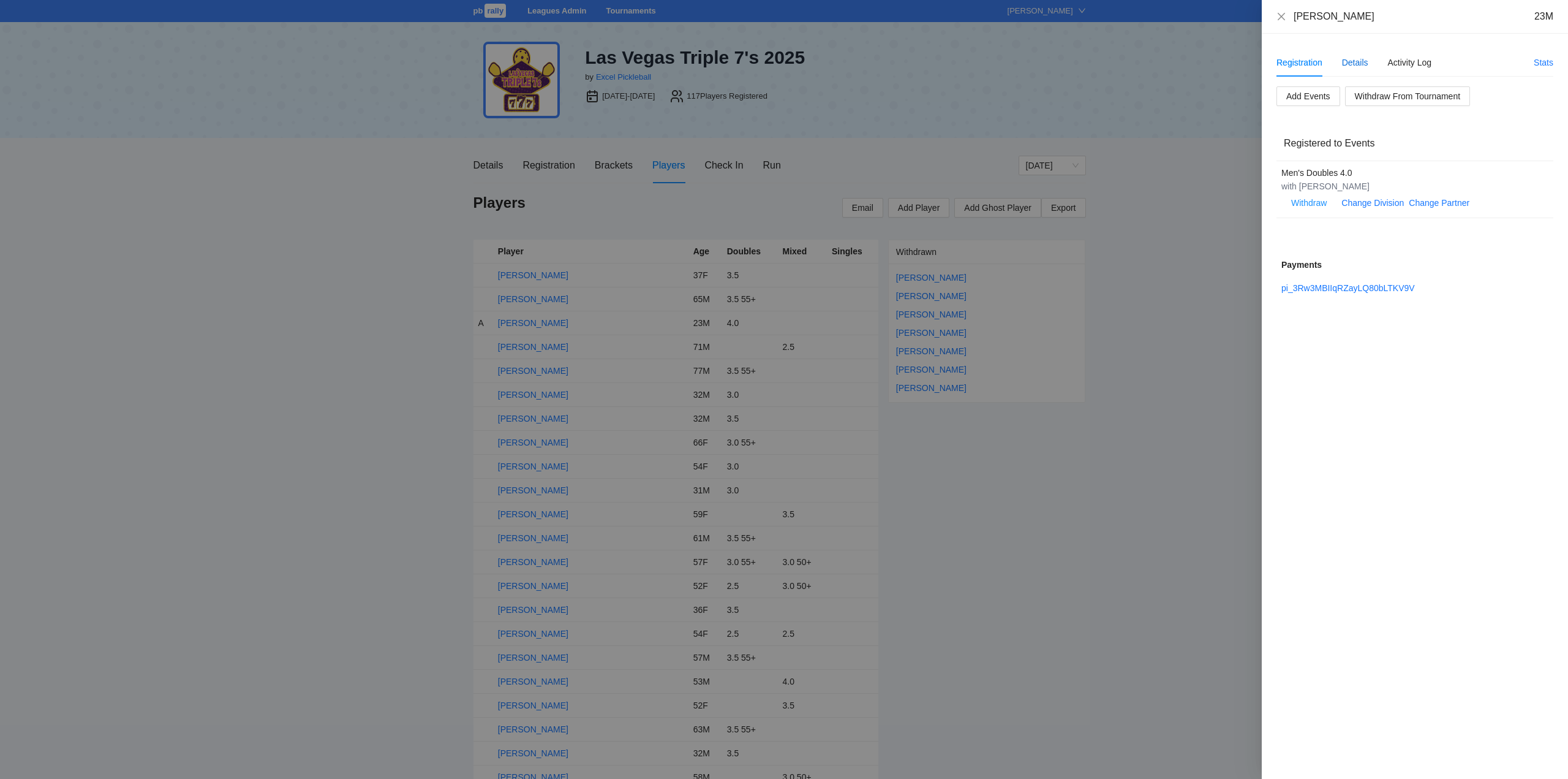
click at [1355, 61] on div "Details" at bounding box center [1355, 62] width 26 height 14
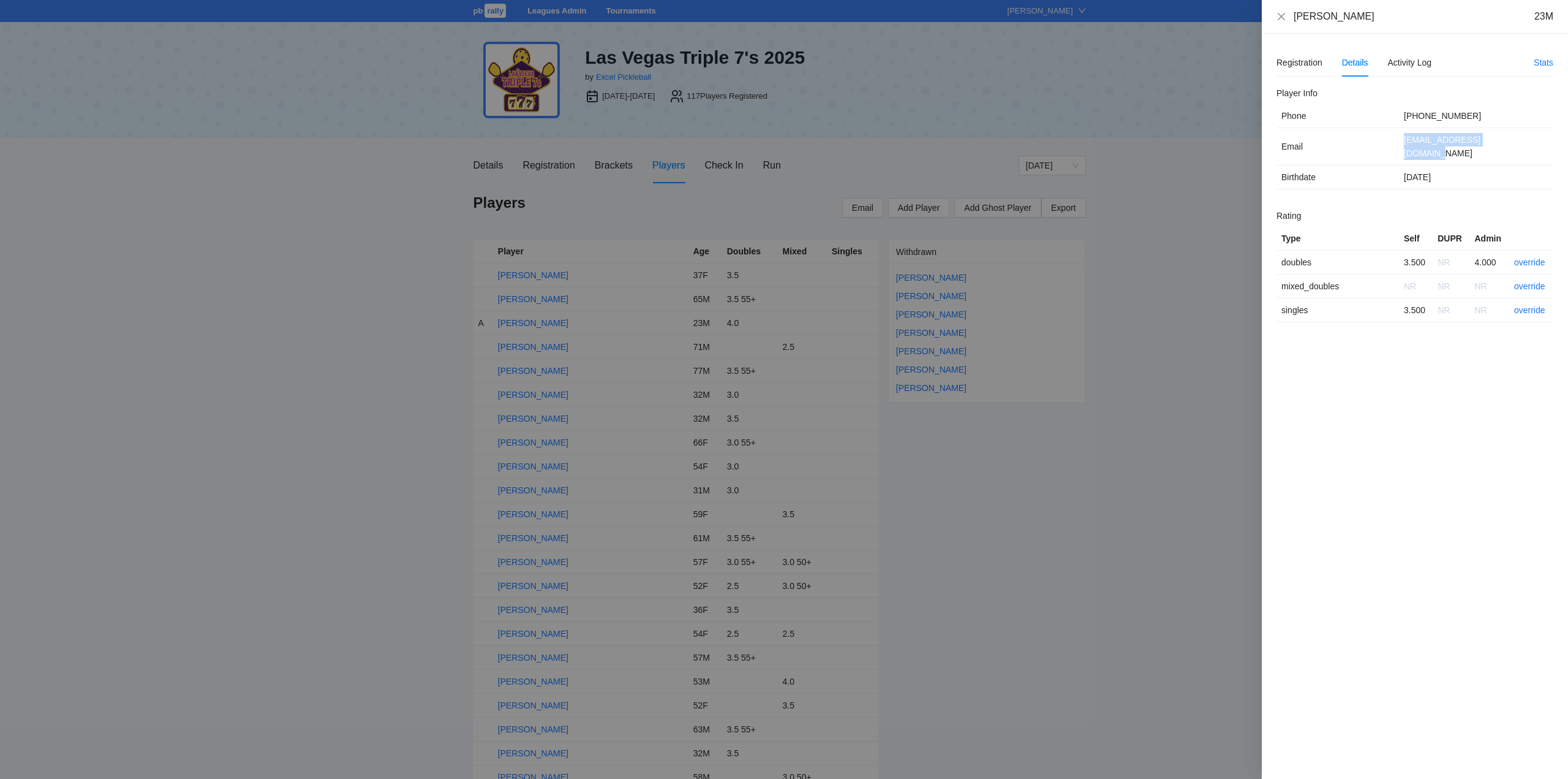
drag, startPoint x: 1514, startPoint y: 142, endPoint x: 1419, endPoint y: 140, distance: 95.0
click at [1405, 143] on td "bo2tryhard621@gmail.com" at bounding box center [1476, 147] width 154 height 37
copy td "bo2tryhard621@gmail.com"
click at [1293, 61] on div "Registration" at bounding box center [1299, 62] width 46 height 14
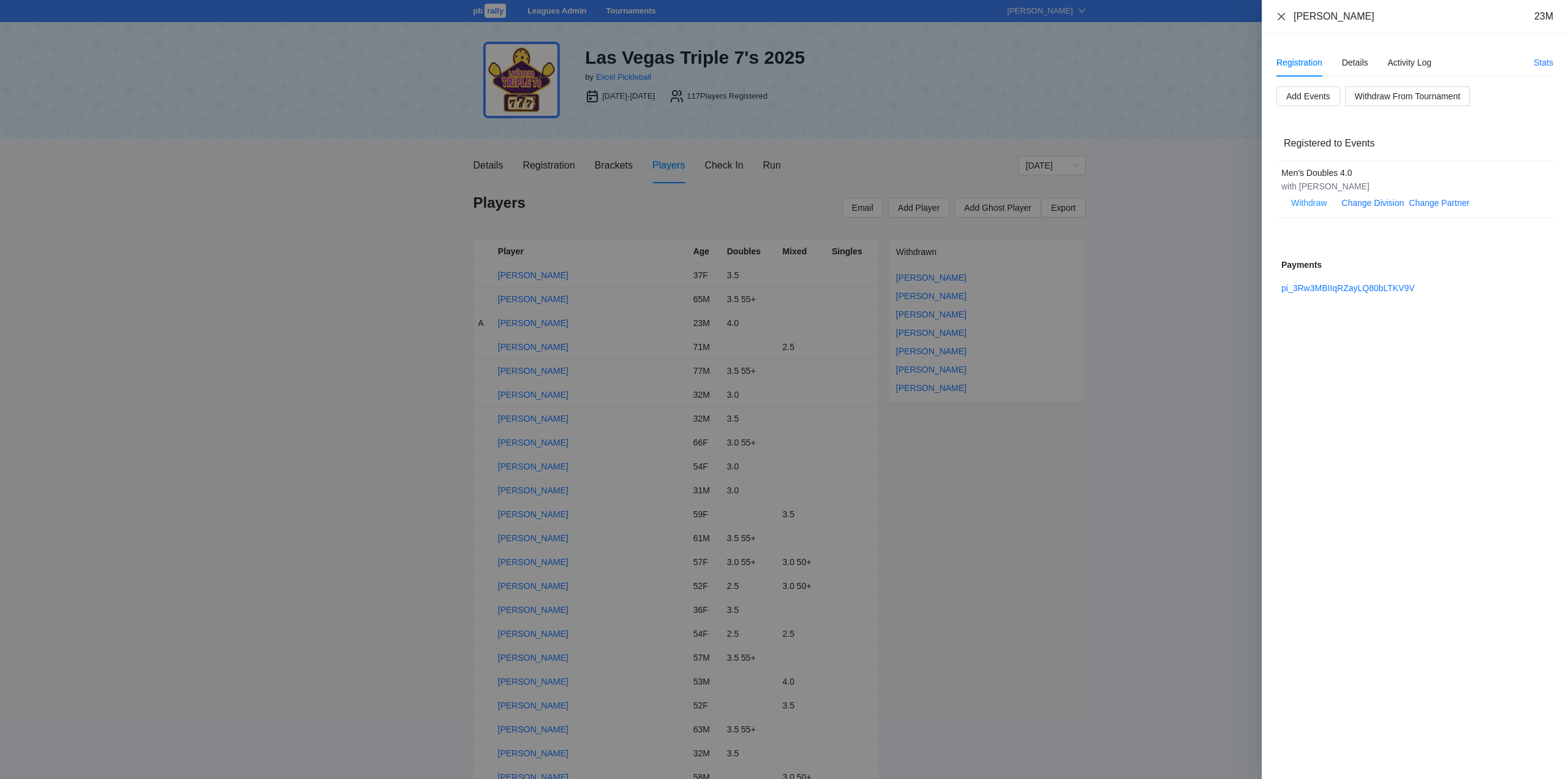
click at [1280, 15] on icon "close" at bounding box center [1281, 15] width 7 height 7
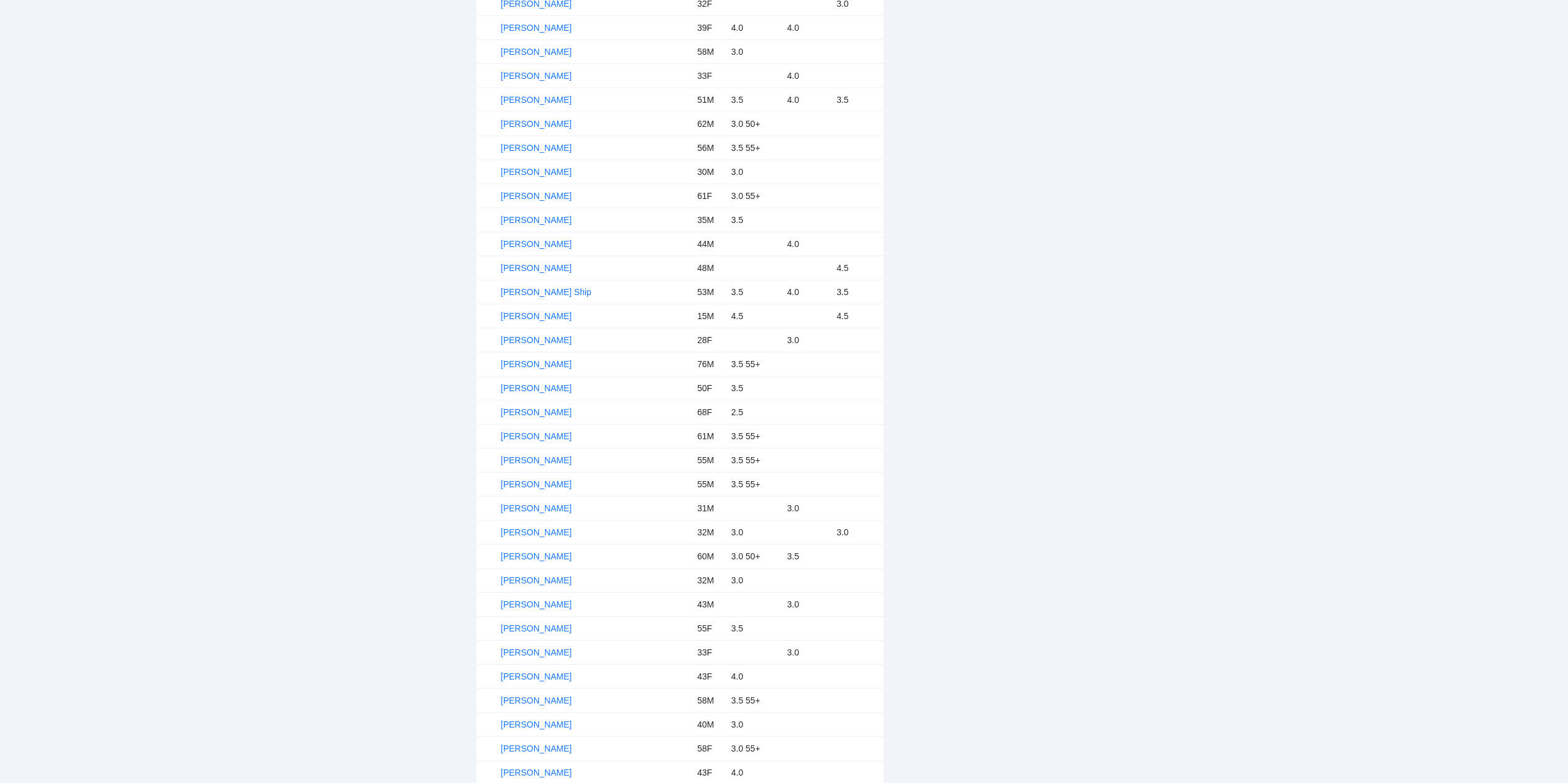
scroll to position [1232, 0]
click at [537, 675] on link "[PERSON_NAME]" at bounding box center [536, 678] width 71 height 10
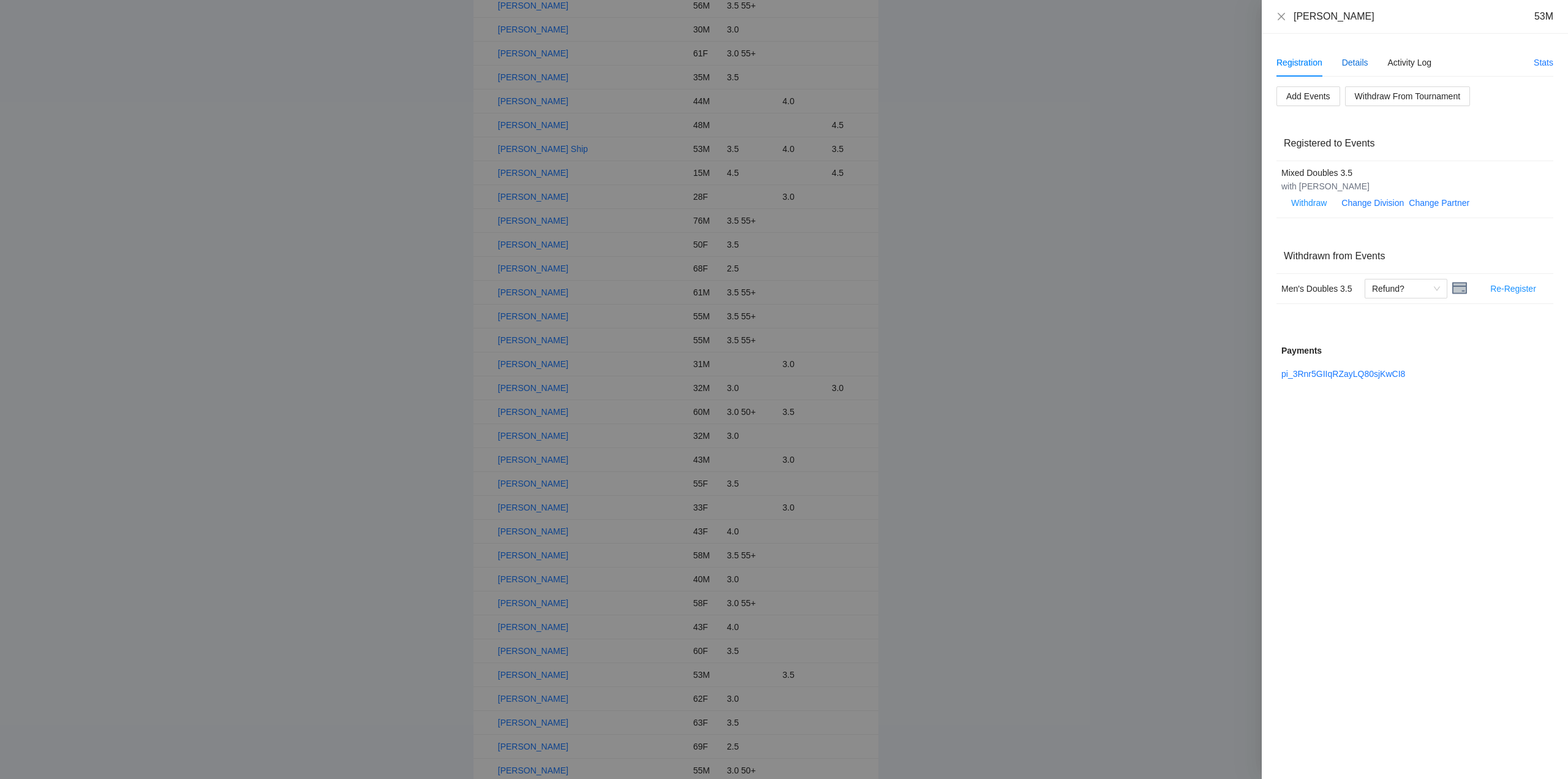
click at [1358, 63] on div "Details" at bounding box center [1355, 62] width 26 height 14
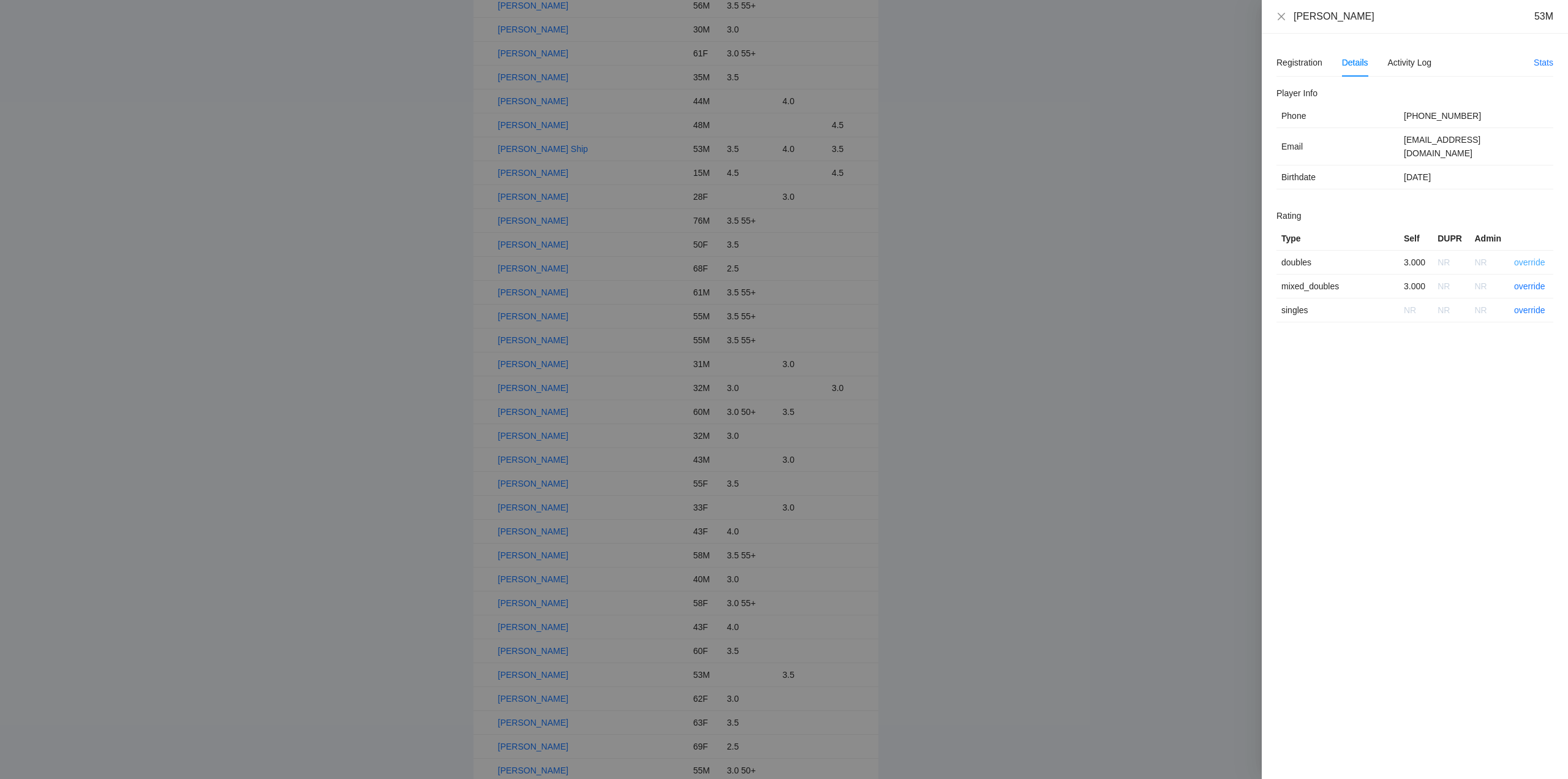
click at [1530, 258] on link "override" at bounding box center [1530, 262] width 31 height 10
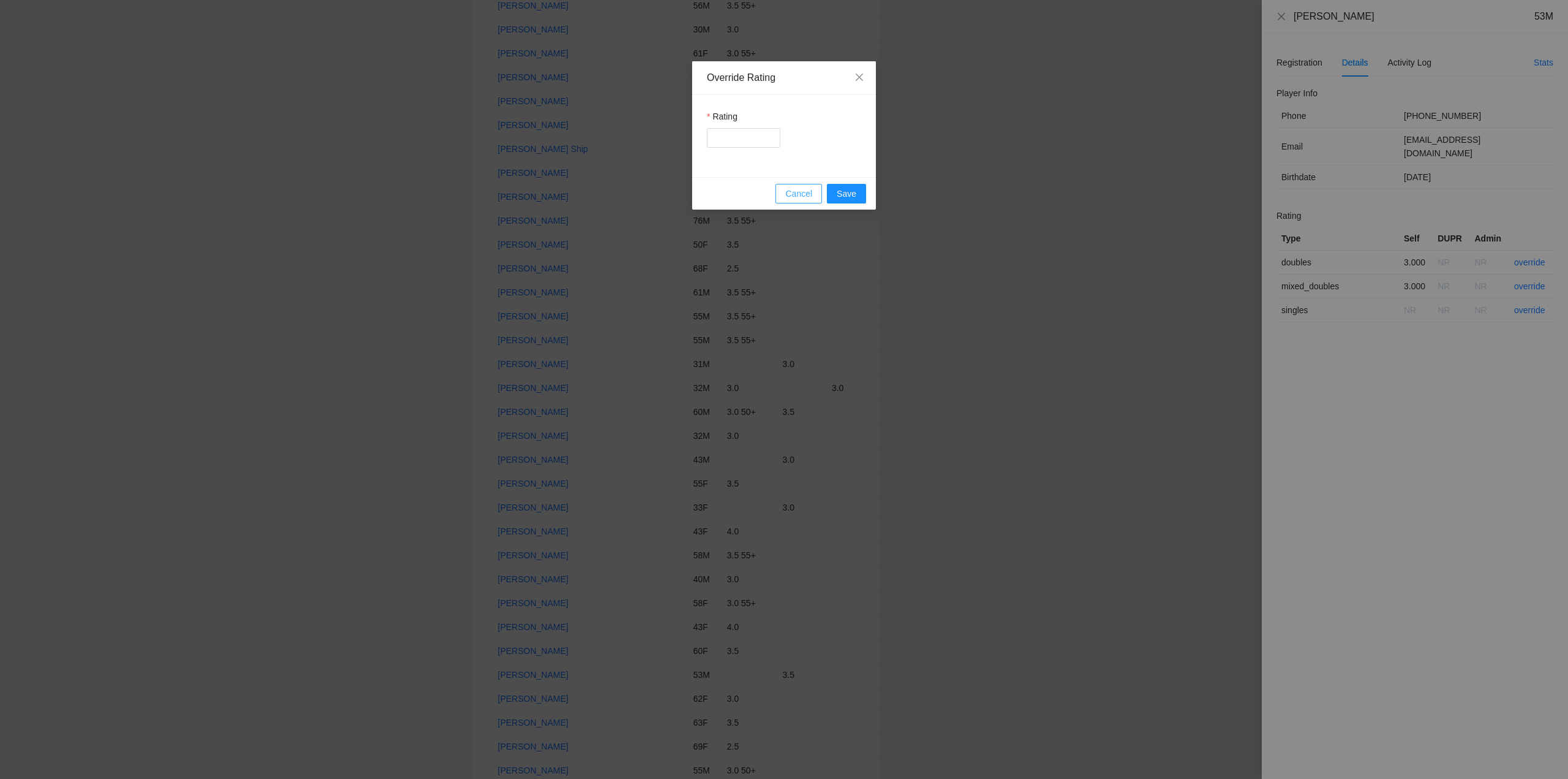
drag, startPoint x: 794, startPoint y: 189, endPoint x: 917, endPoint y: 169, distance: 124.6
click at [799, 188] on span "Cancel" at bounding box center [799, 194] width 27 height 14
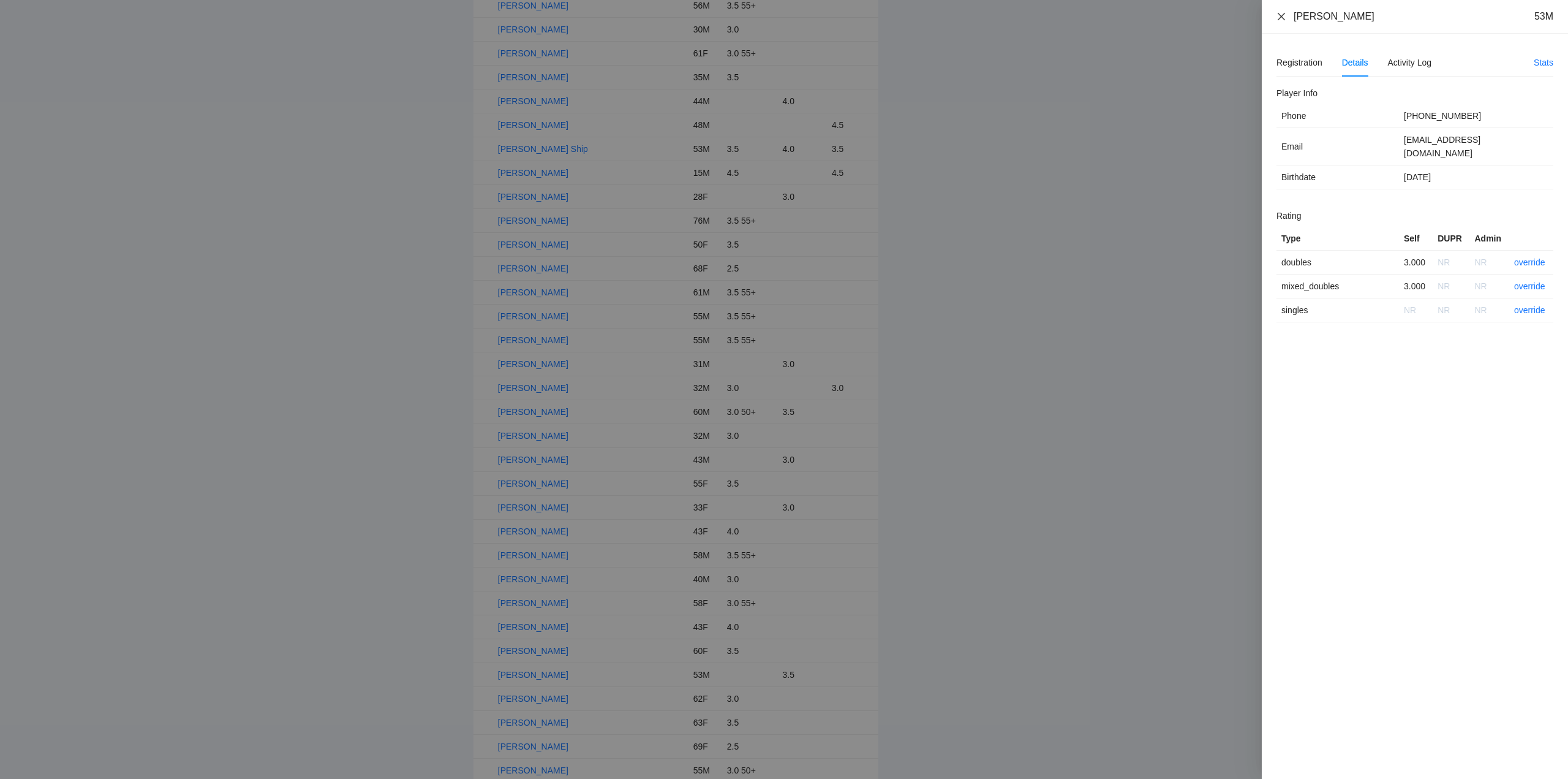
drag, startPoint x: 1360, startPoint y: 18, endPoint x: 1297, endPoint y: 19, distance: 63.0
click at [1282, 19] on div "Lee Stonesifer 53M" at bounding box center [1414, 16] width 277 height 14
copy div "[PERSON_NAME]"
click at [1527, 258] on link "override" at bounding box center [1530, 262] width 31 height 10
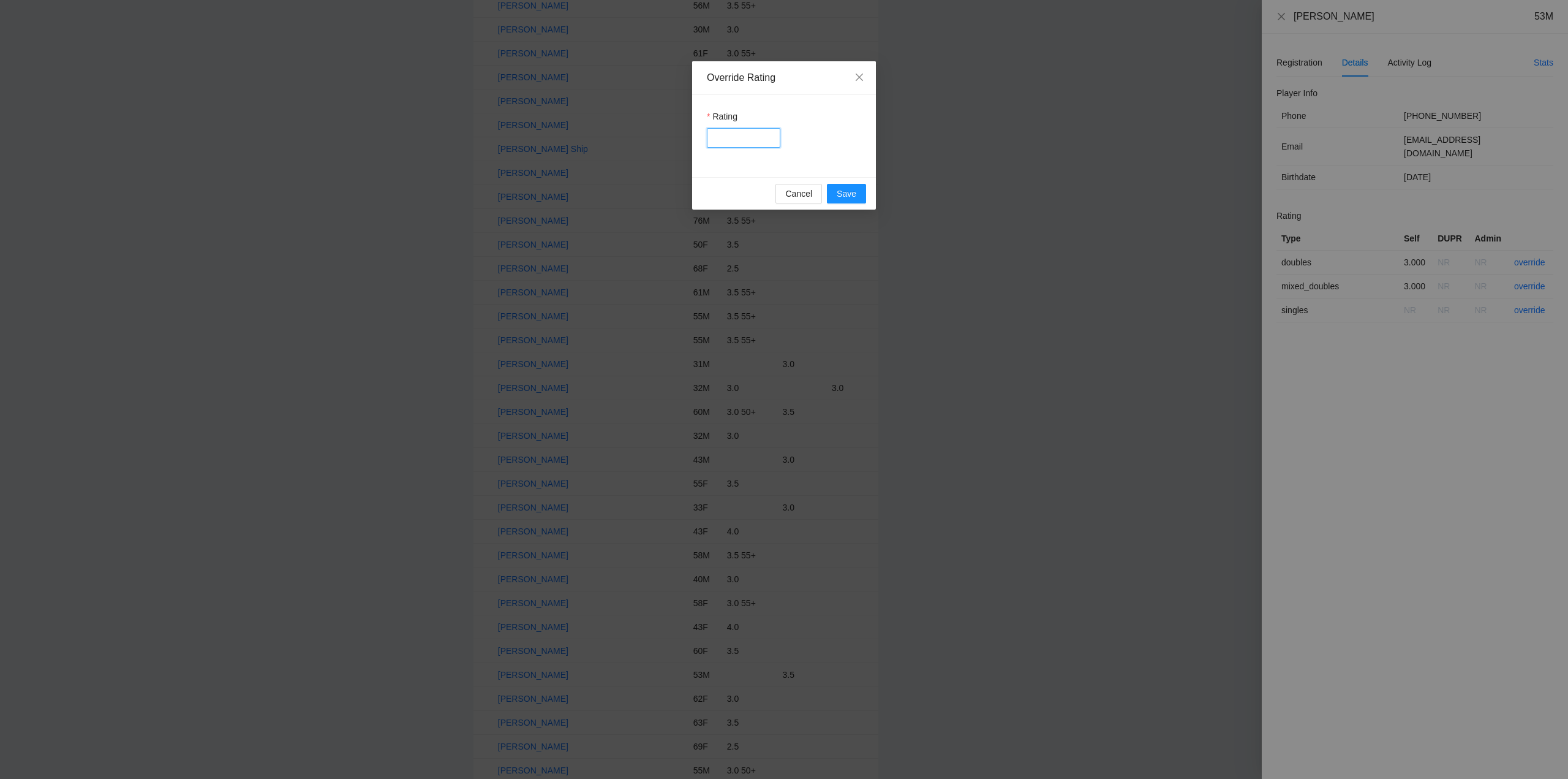
click at [735, 137] on input "Rating" at bounding box center [744, 137] width 74 height 19
type input "***"
click at [837, 194] on span "Save" at bounding box center [846, 194] width 19 height 14
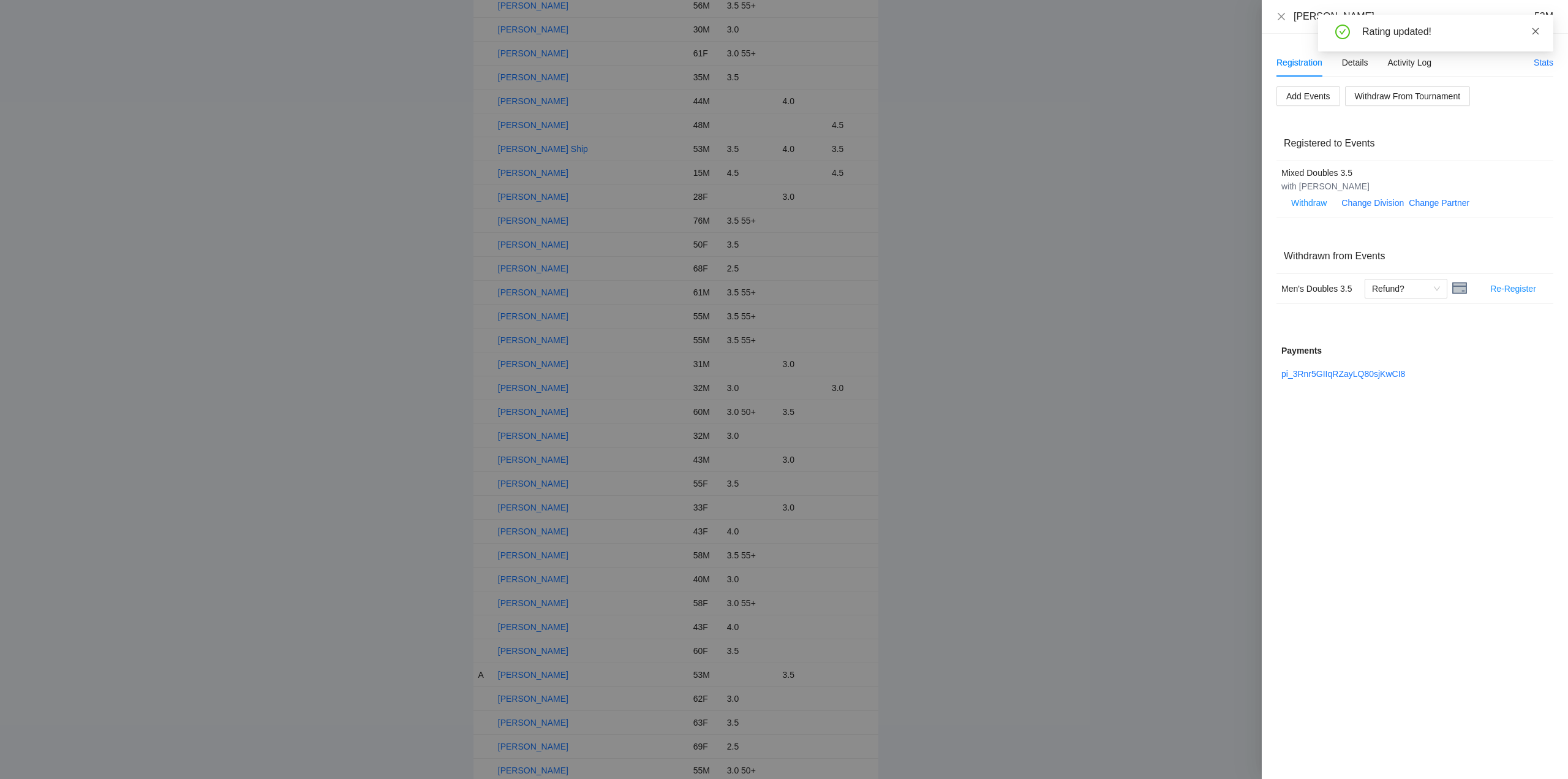
click at [1536, 33] on icon "close" at bounding box center [1535, 31] width 8 height 8
click at [1281, 15] on icon "close" at bounding box center [1281, 15] width 7 height 7
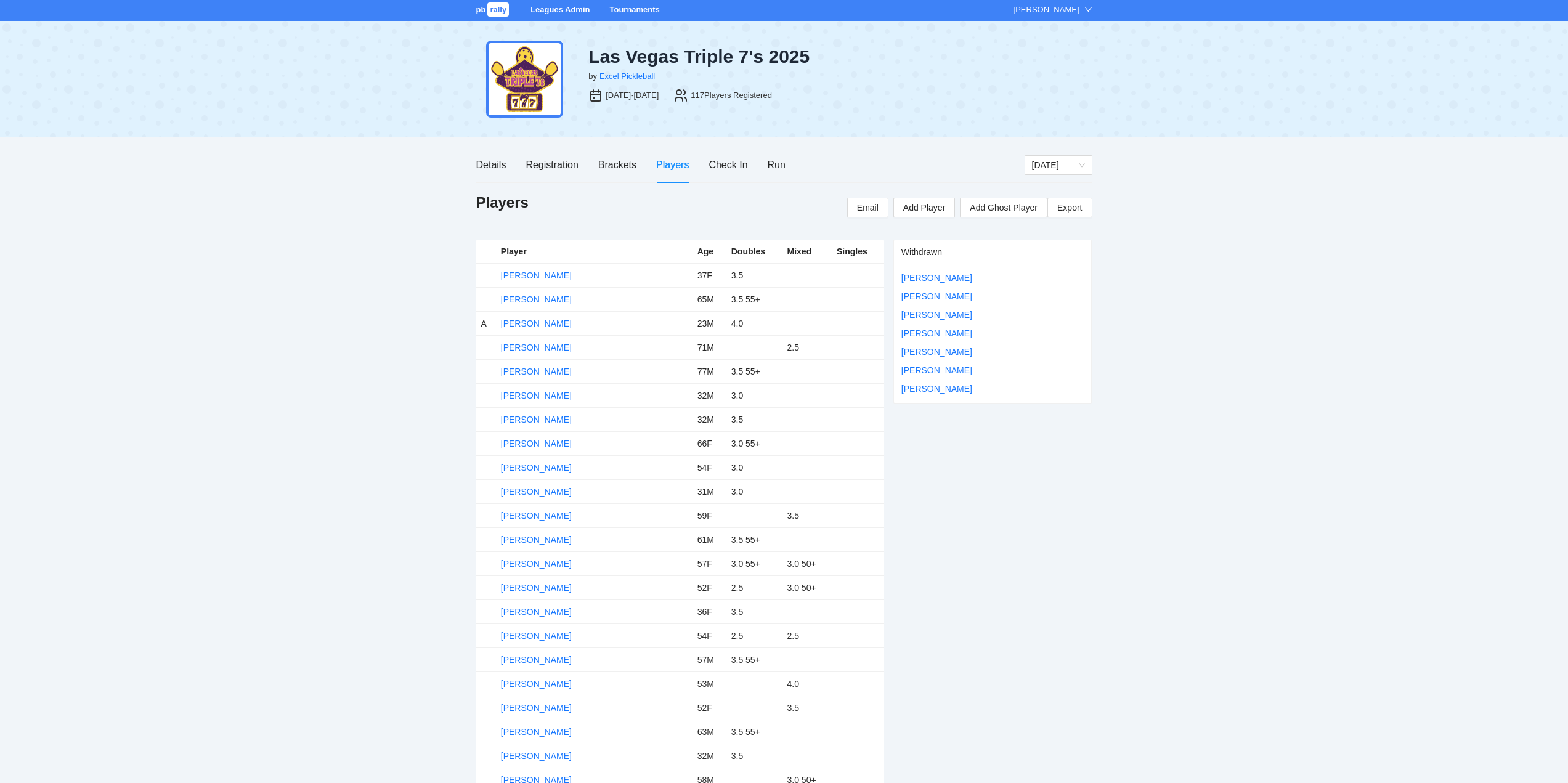
scroll to position [0, 0]
